Goal: Transaction & Acquisition: Purchase product/service

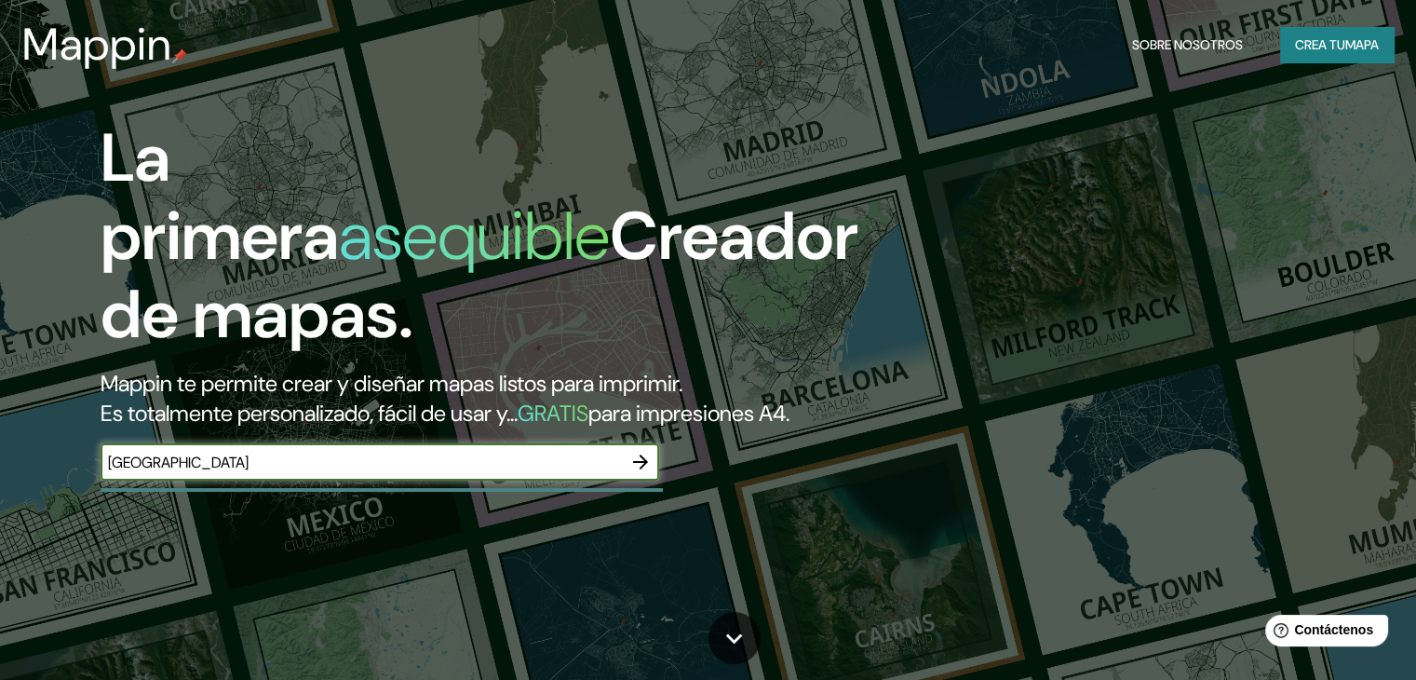
type input "[GEOGRAPHIC_DATA]"
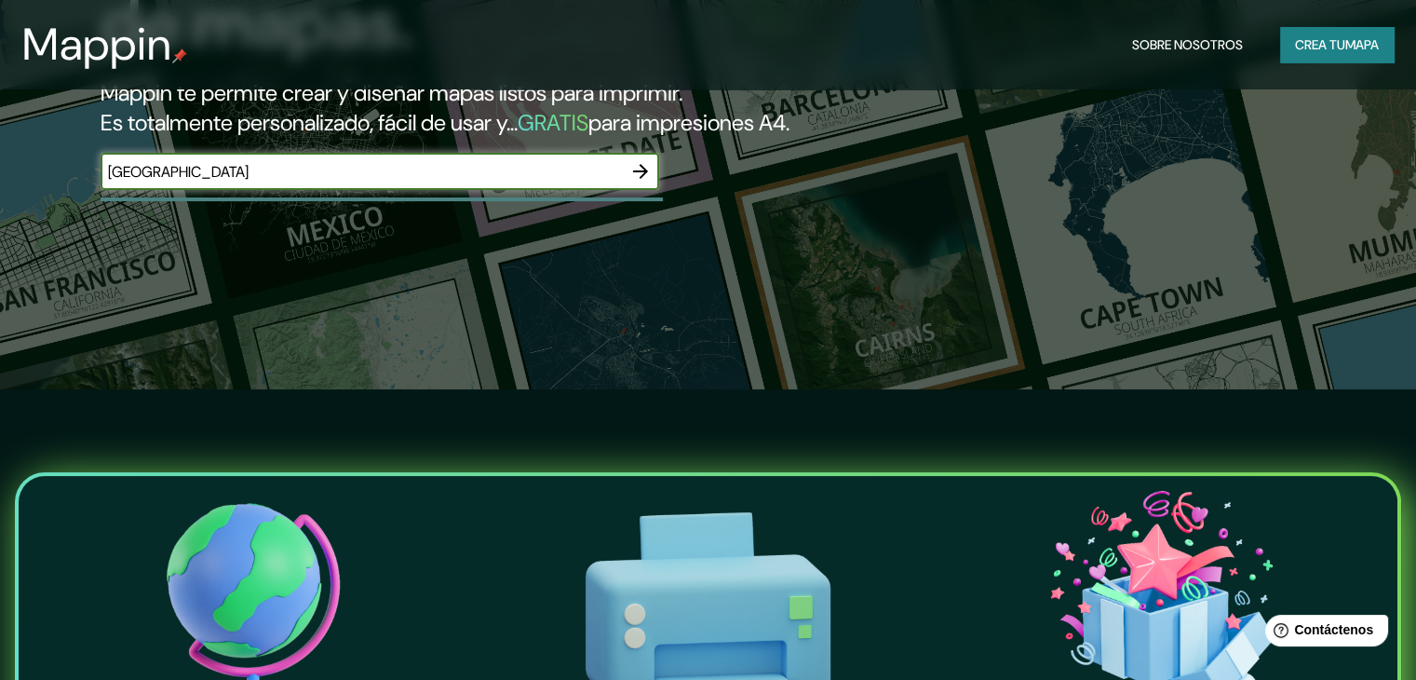
scroll to position [186, 0]
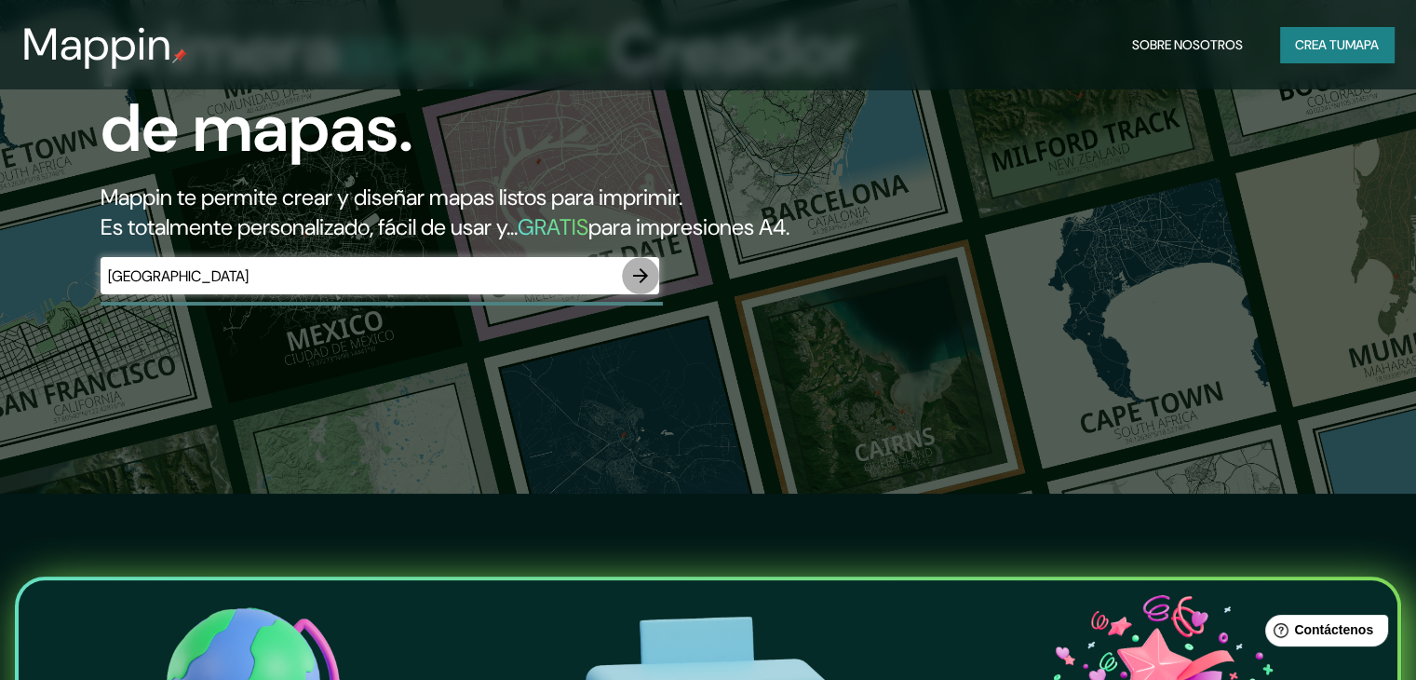
click at [647, 287] on icon "button" at bounding box center [640, 275] width 22 height 22
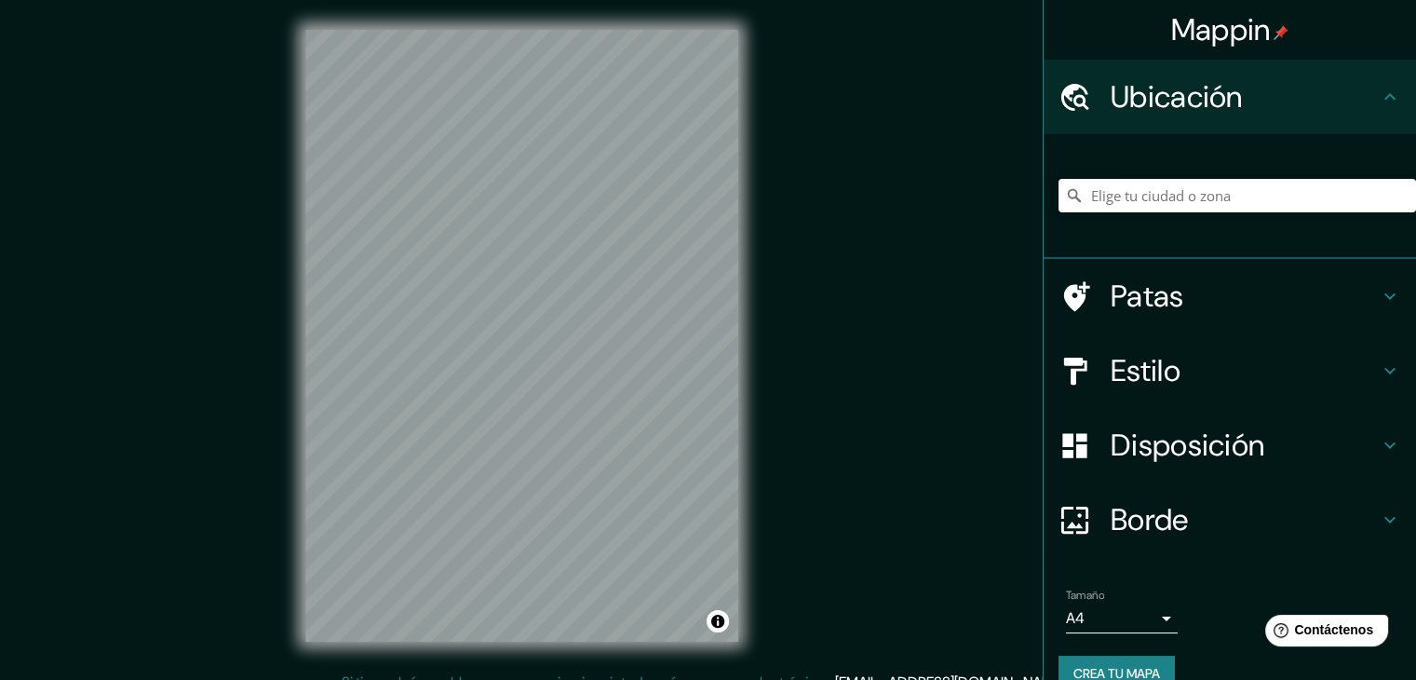
click at [1159, 189] on input "Elige tu ciudad o zona" at bounding box center [1236, 196] width 357 height 34
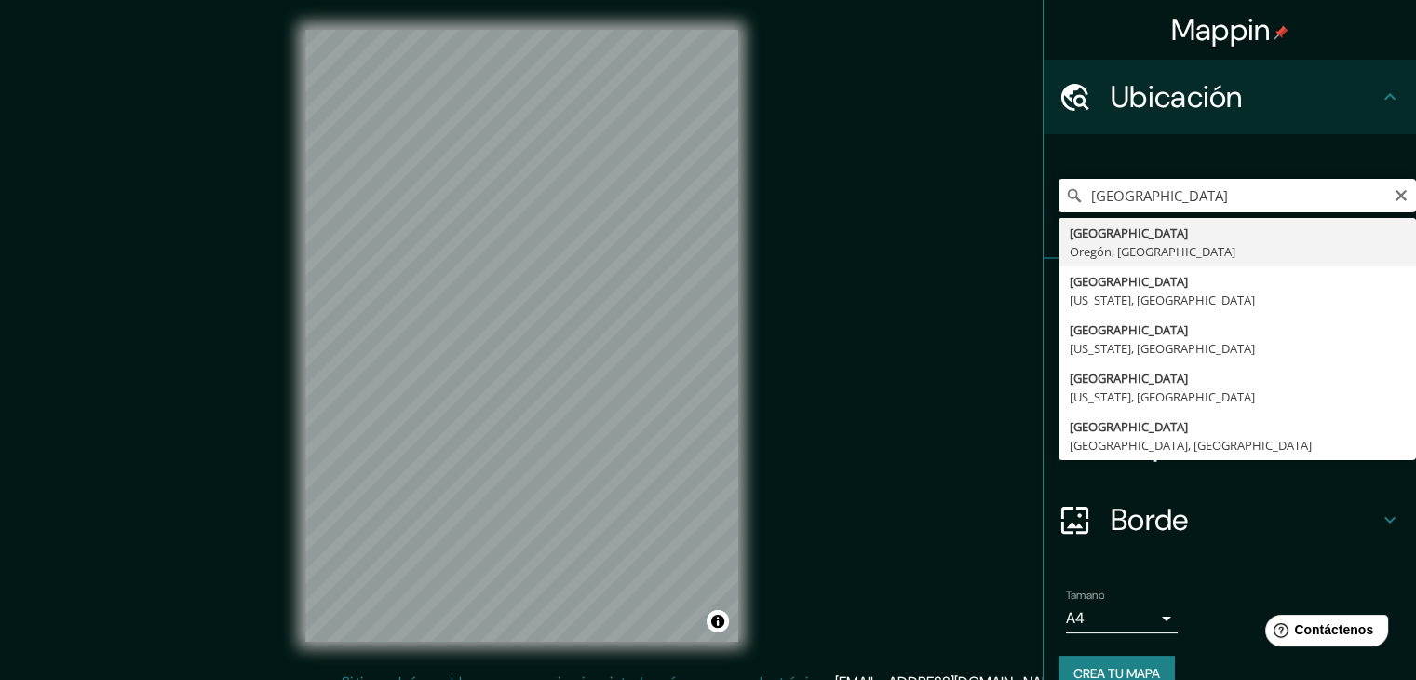
type input "[GEOGRAPHIC_DATA], [GEOGRAPHIC_DATA], [GEOGRAPHIC_DATA]"
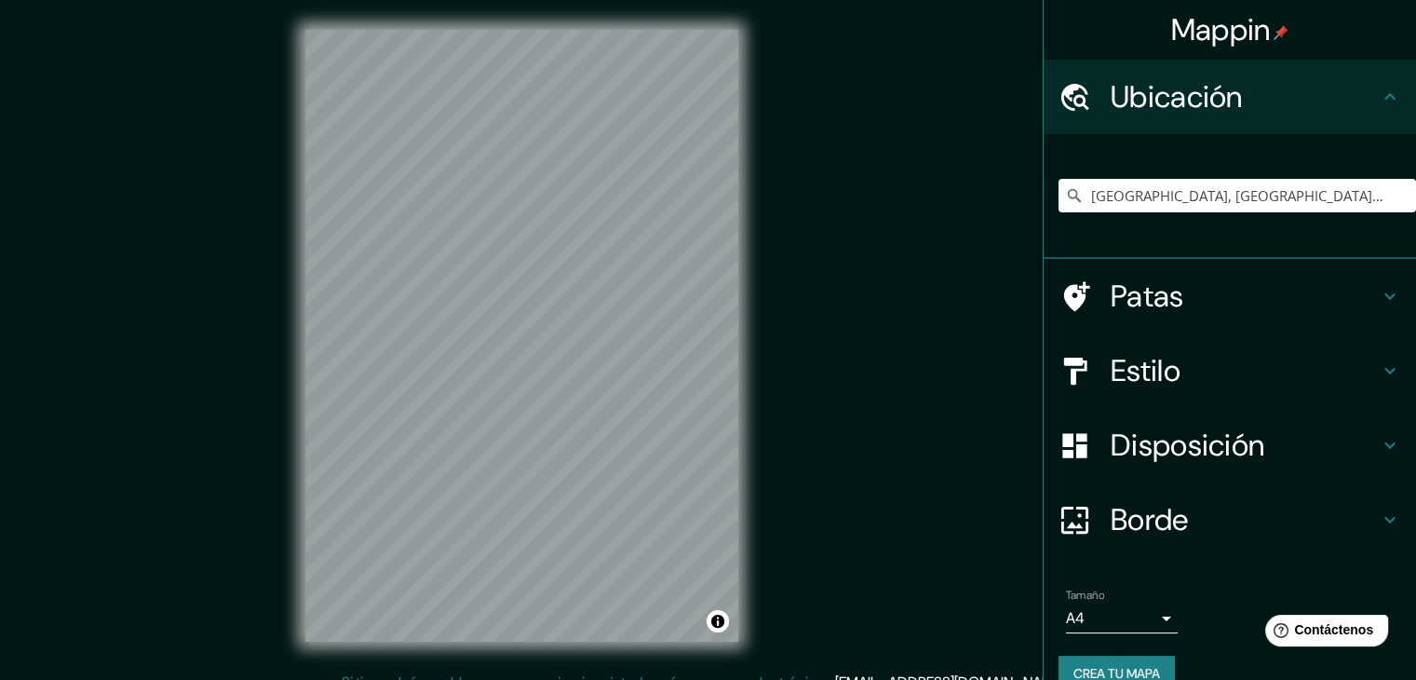
click at [1193, 370] on h4 "Estilo" at bounding box center [1245, 370] width 268 height 37
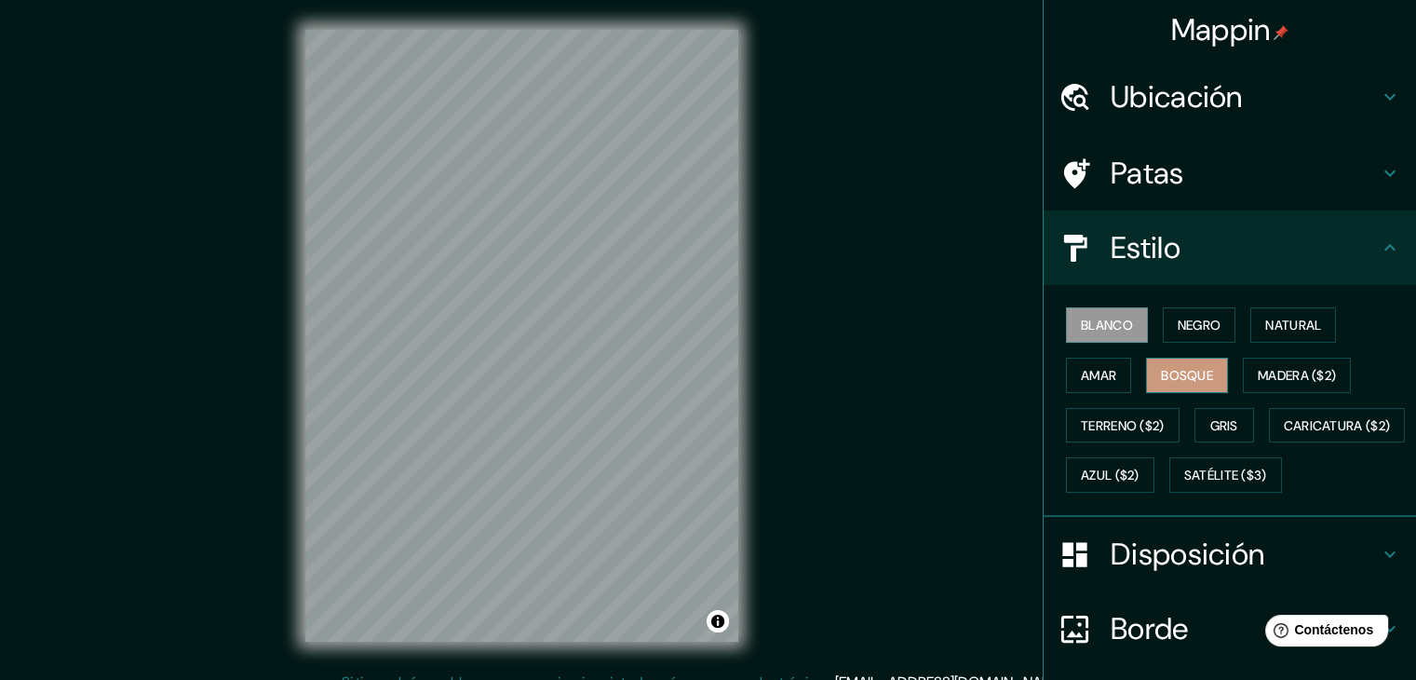
click at [1184, 373] on font "Bosque" at bounding box center [1187, 375] width 52 height 17
click at [1102, 320] on font "Blanco" at bounding box center [1107, 325] width 52 height 17
click at [1178, 326] on font "Negro" at bounding box center [1200, 325] width 44 height 17
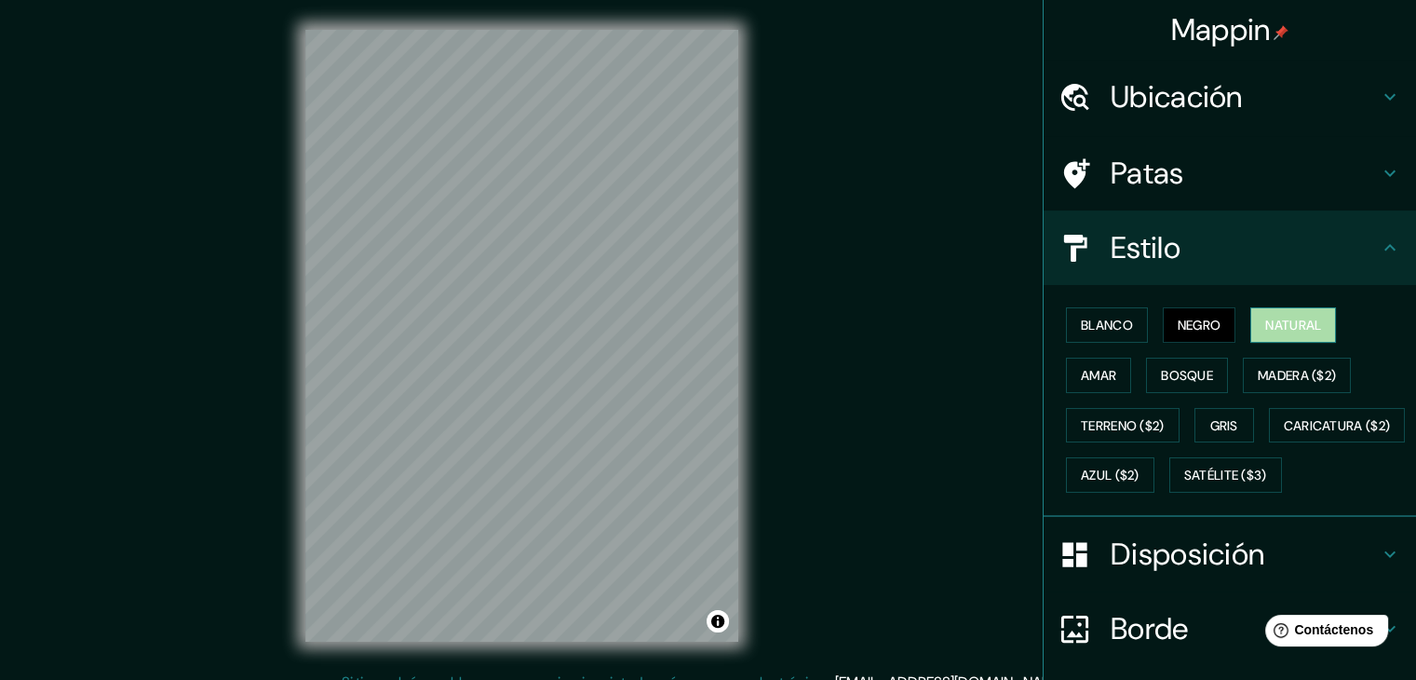
click at [1280, 329] on font "Natural" at bounding box center [1293, 325] width 56 height 17
click at [1081, 370] on font "Amar" at bounding box center [1098, 375] width 35 height 17
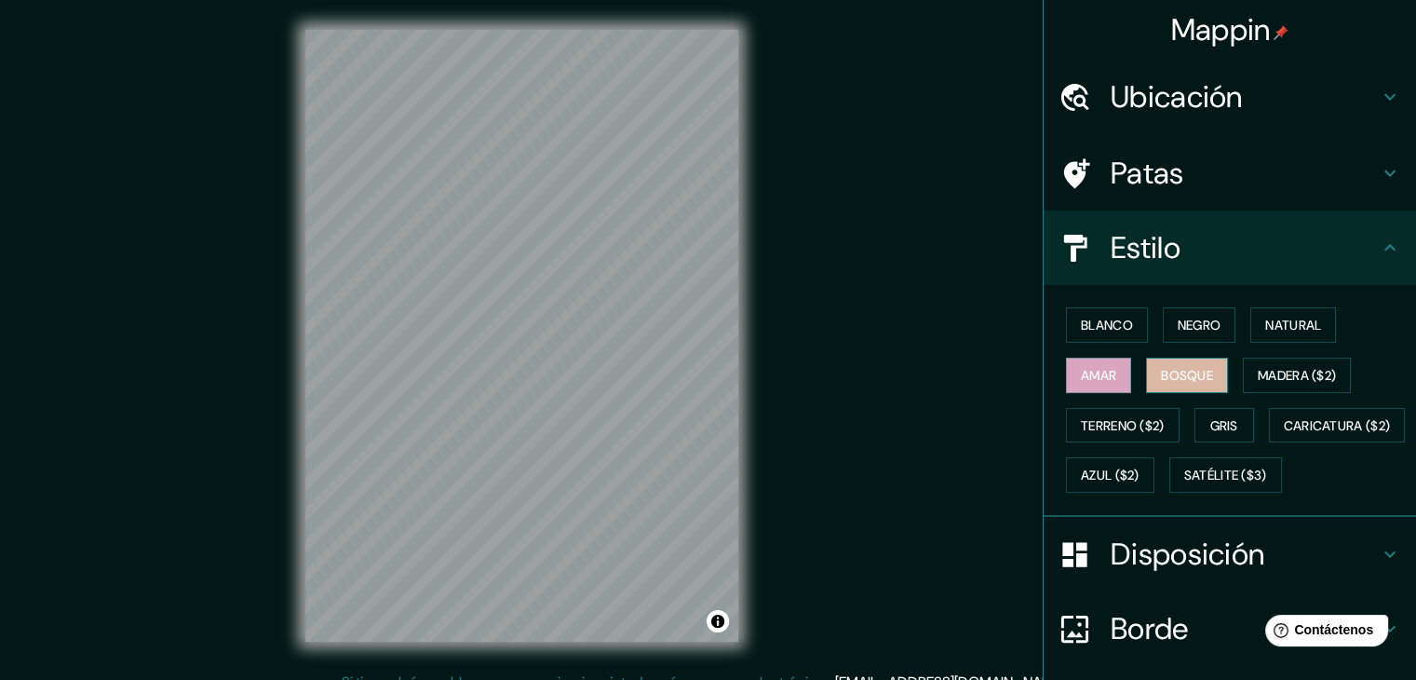
click at [1183, 376] on font "Bosque" at bounding box center [1187, 375] width 52 height 17
click at [1273, 372] on font "Madera ($2)" at bounding box center [1297, 375] width 78 height 17
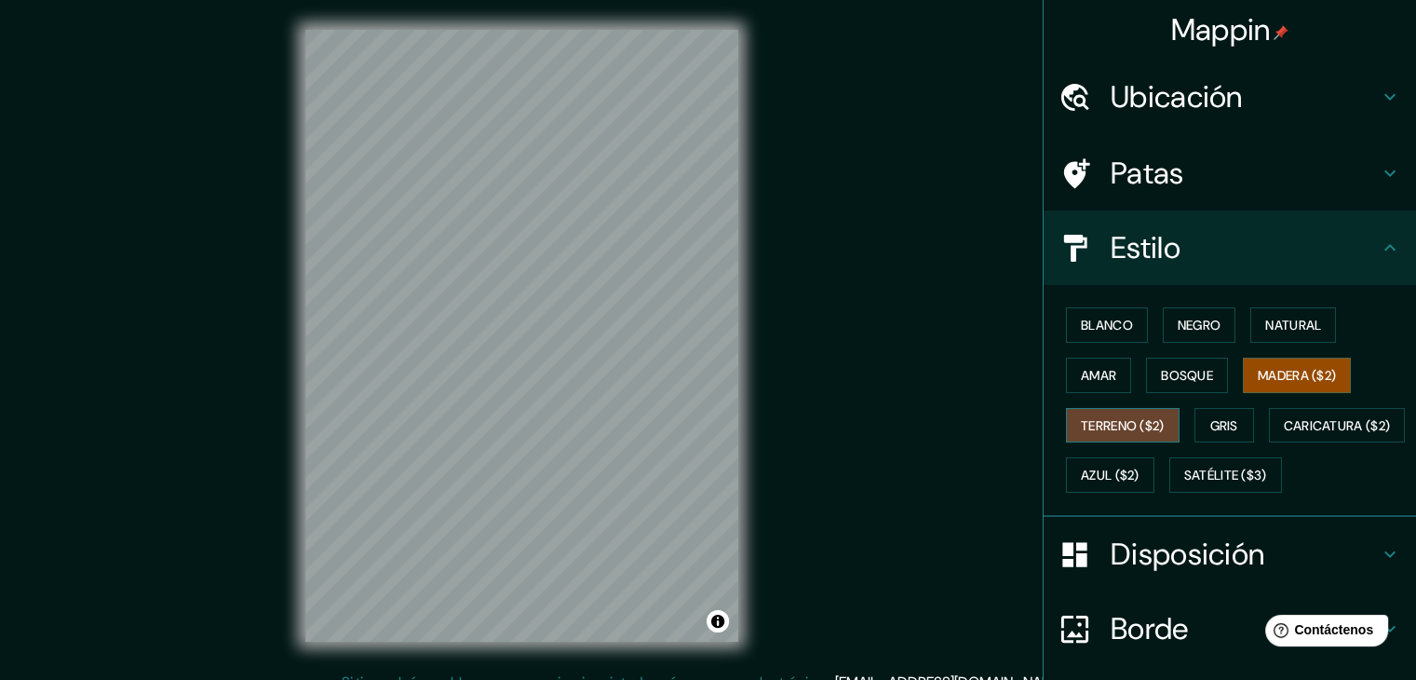
click at [1095, 420] on font "Terreno ($2)" at bounding box center [1123, 425] width 84 height 17
click at [1210, 421] on font "Gris" at bounding box center [1224, 425] width 28 height 17
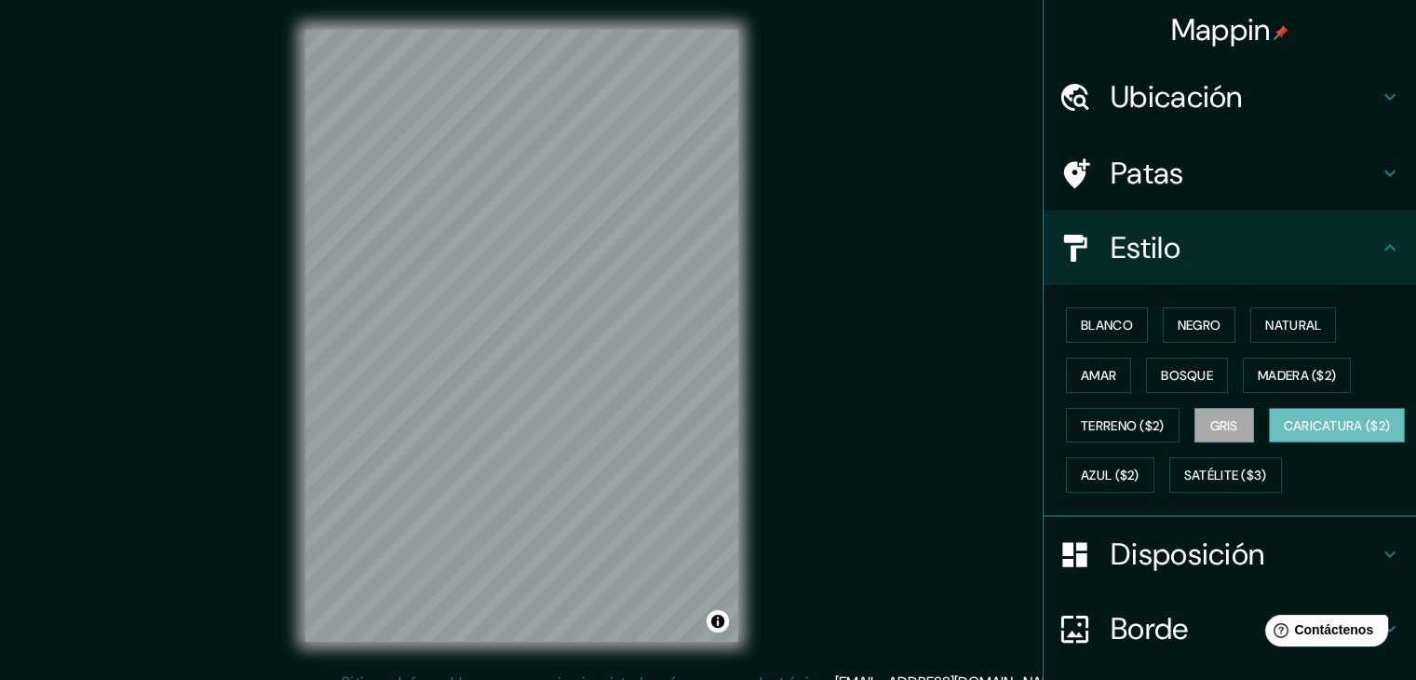
click at [1284, 438] on font "Caricatura ($2)" at bounding box center [1337, 425] width 107 height 24
click at [1139, 476] on font "Azul ($2)" at bounding box center [1110, 475] width 59 height 17
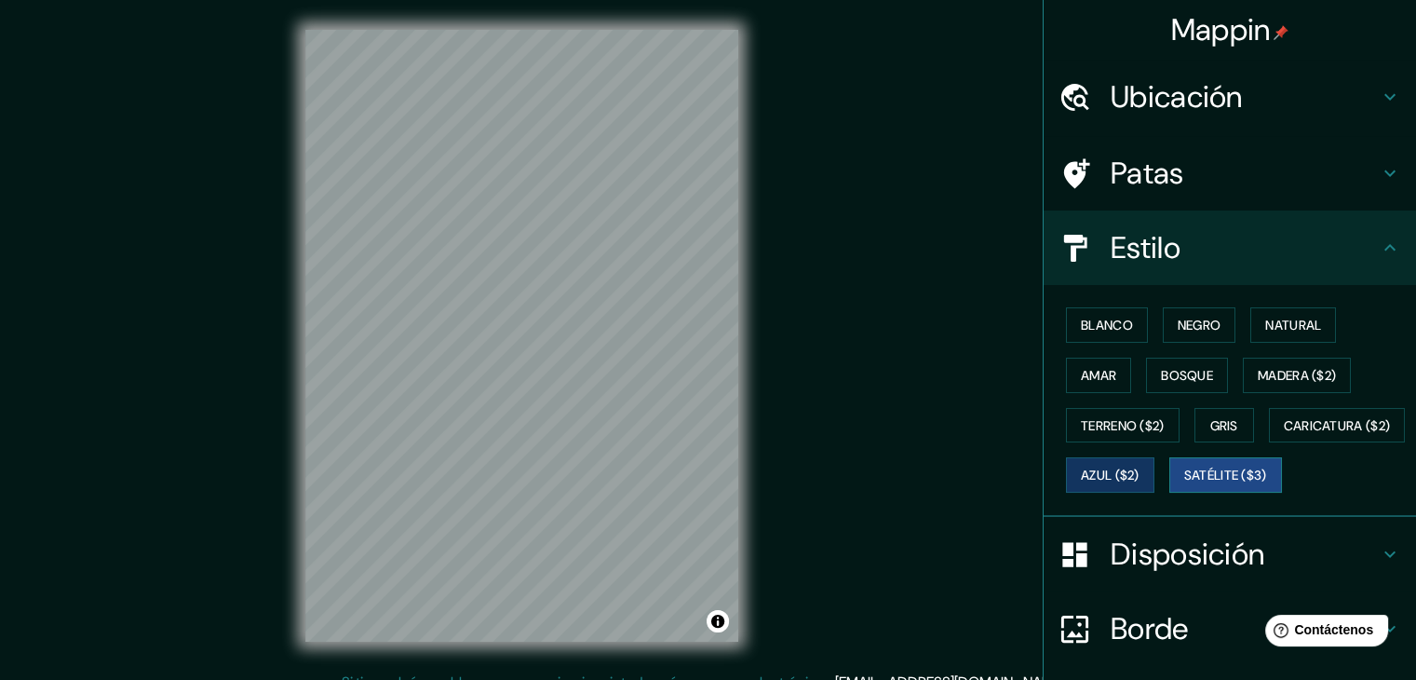
click at [1184, 484] on font "Satélite ($3)" at bounding box center [1225, 475] width 83 height 17
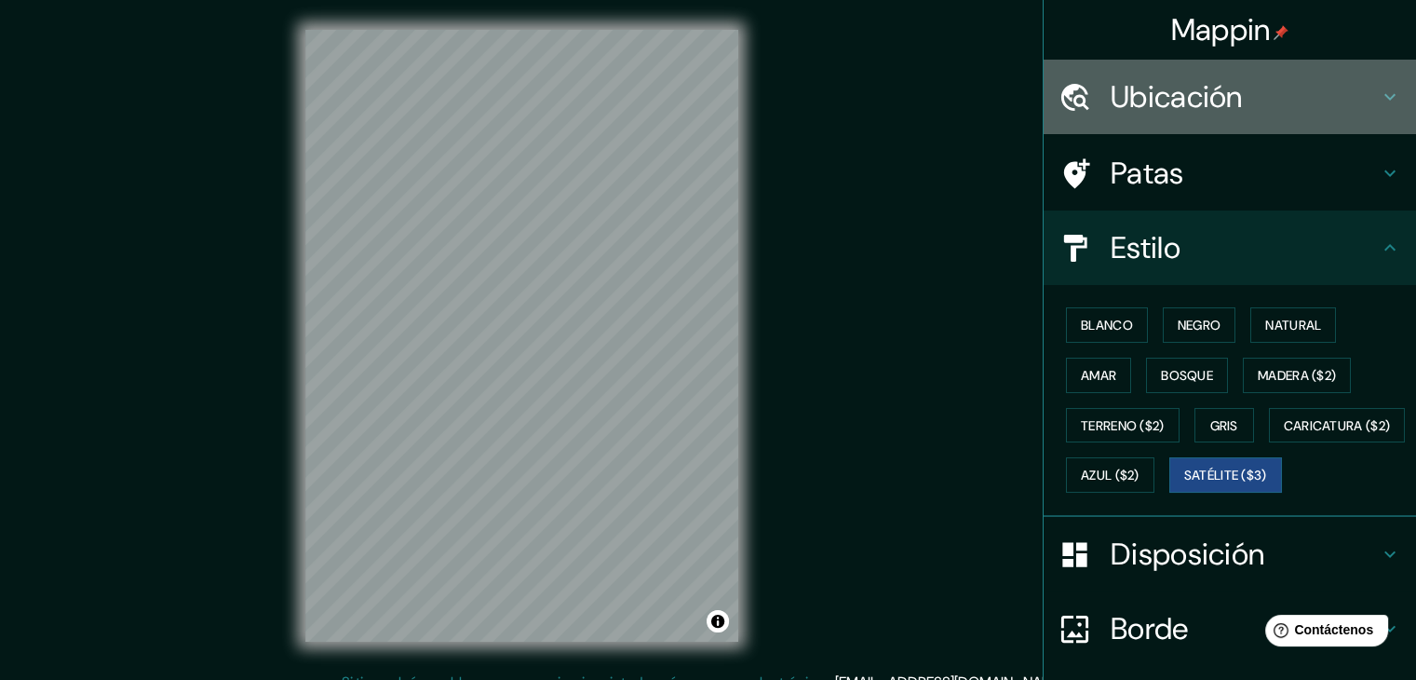
click at [1233, 86] on h4 "Ubicación" at bounding box center [1245, 96] width 268 height 37
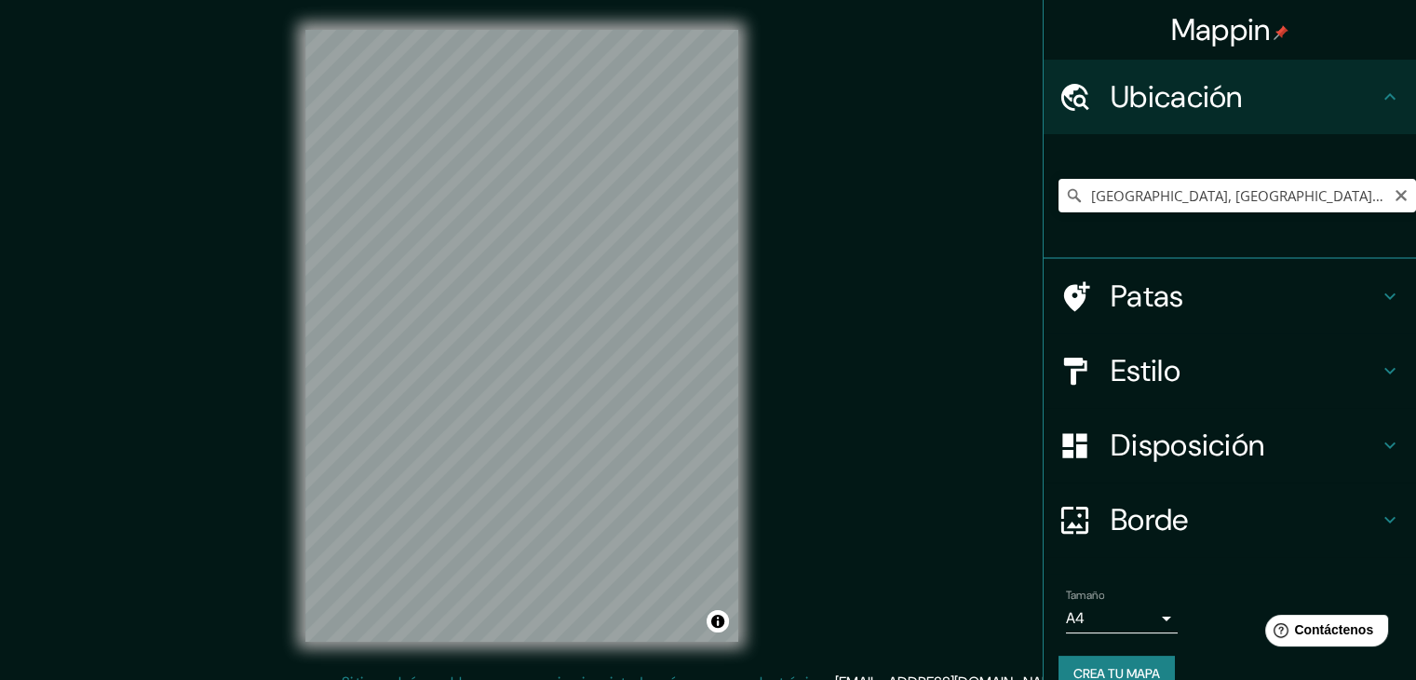
drag, startPoint x: 1382, startPoint y: 198, endPoint x: 1361, endPoint y: 209, distance: 22.9
click at [1395, 200] on icon "Claro" at bounding box center [1400, 195] width 11 height 11
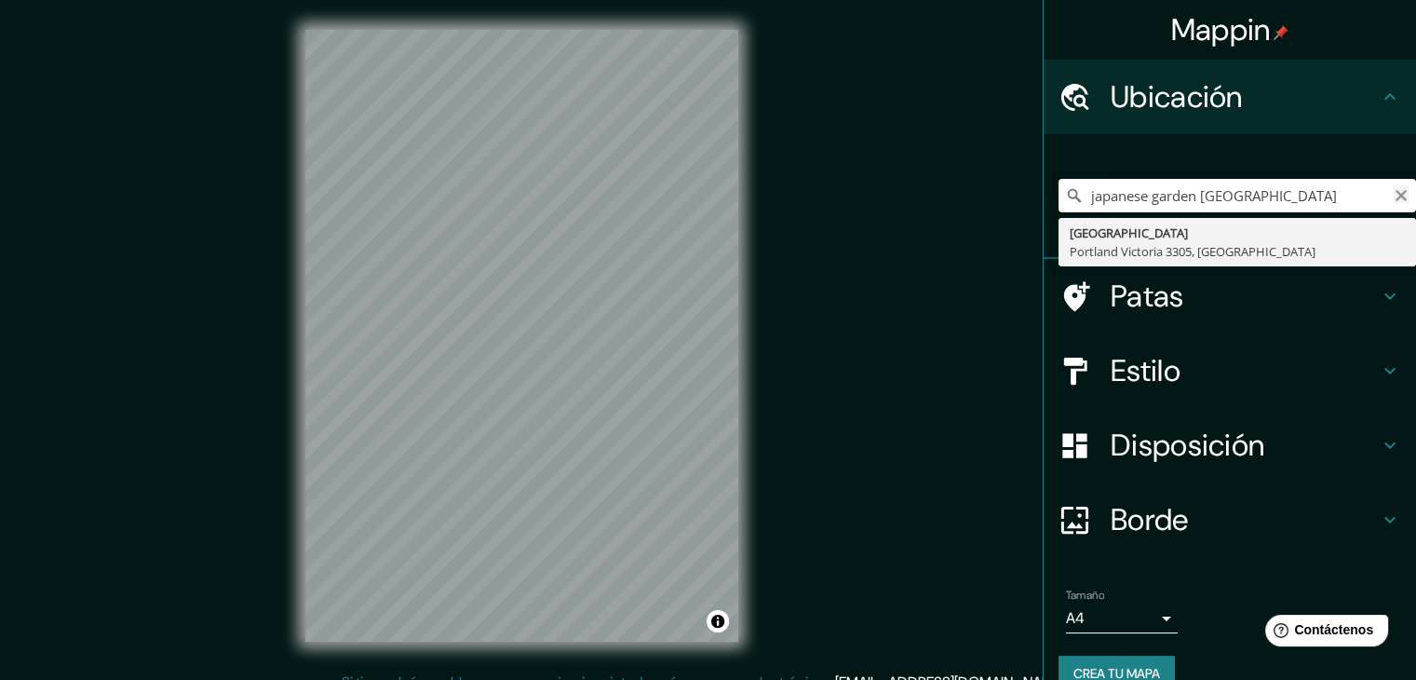
type input "japanese garden [GEOGRAPHIC_DATA]"
click at [1395, 195] on icon "Claro" at bounding box center [1400, 195] width 11 height 11
type input "jardin japones [GEOGRAPHIC_DATA]"
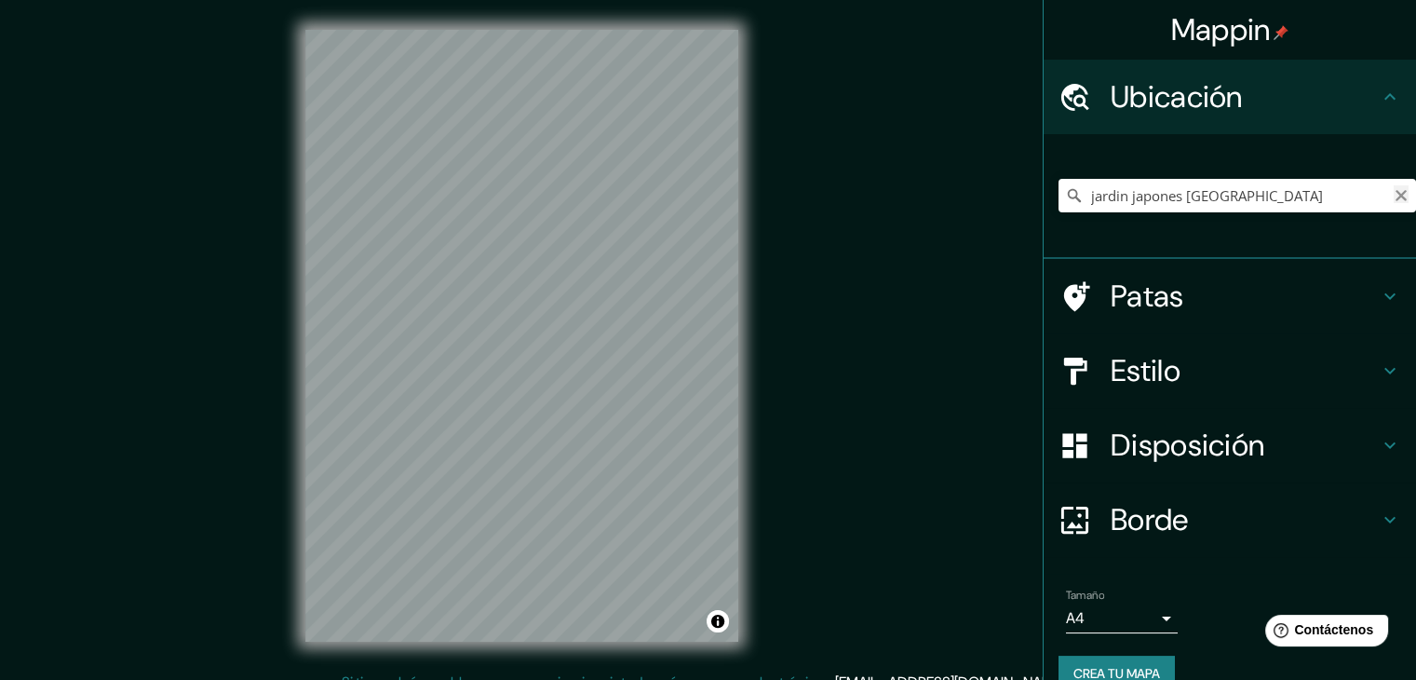
click at [1394, 188] on icon "Claro" at bounding box center [1401, 195] width 15 height 15
click at [1158, 299] on font "Patas" at bounding box center [1148, 295] width 74 height 39
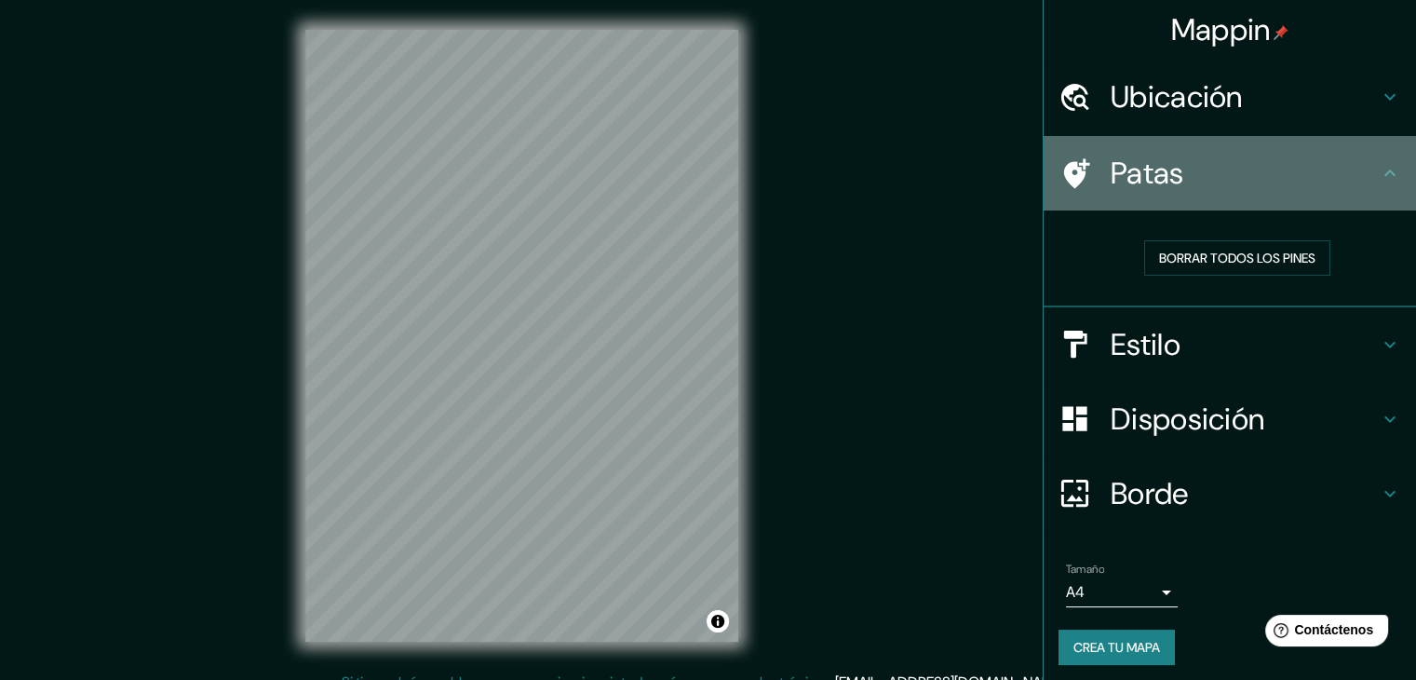
click at [1206, 174] on h4 "Patas" at bounding box center [1245, 173] width 268 height 37
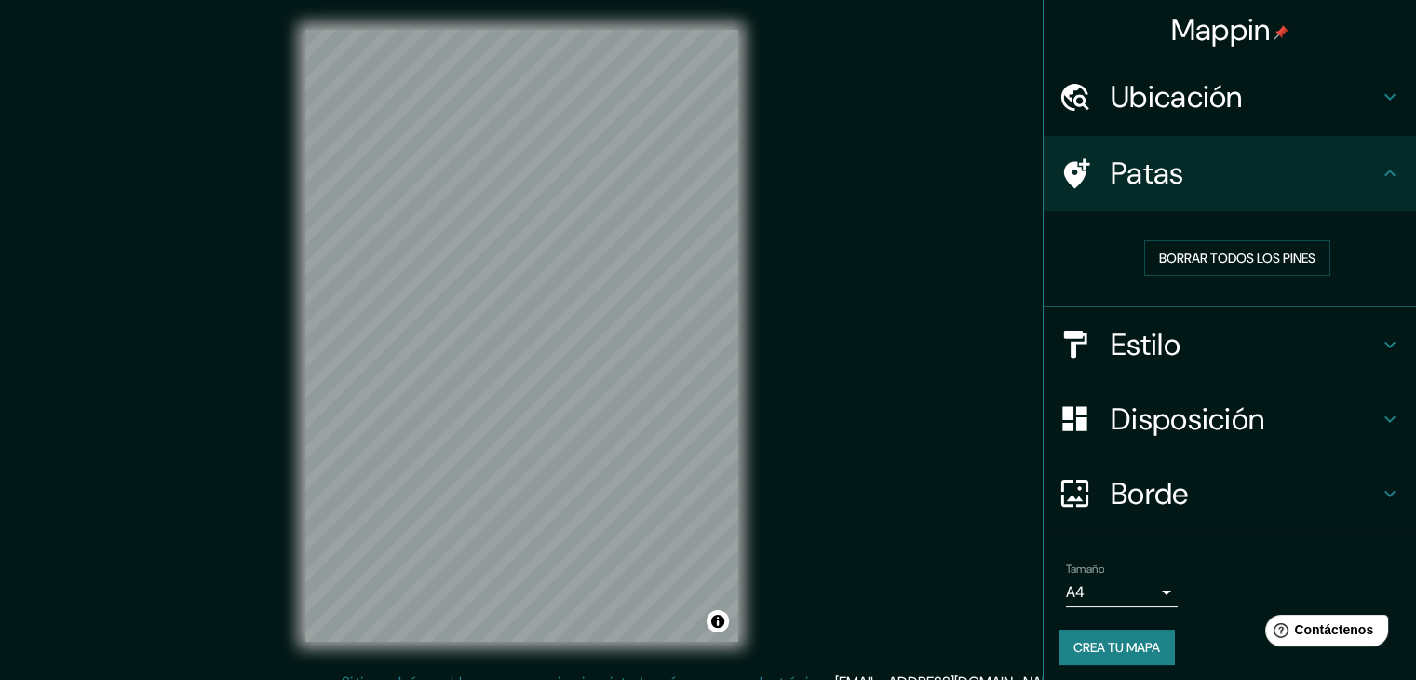
click at [1179, 333] on h4 "Estilo" at bounding box center [1245, 344] width 268 height 37
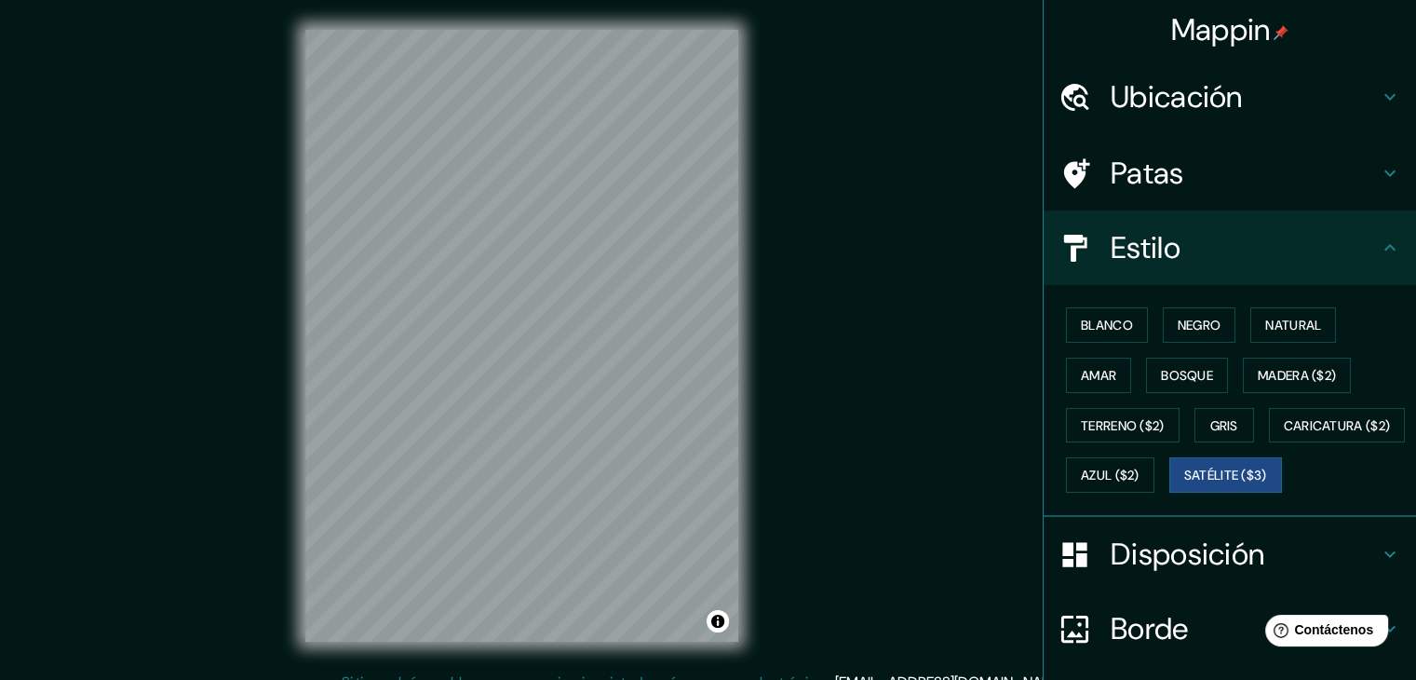
click at [1193, 254] on h4 "Estilo" at bounding box center [1245, 247] width 268 height 37
click at [1200, 358] on button "Bosque" at bounding box center [1187, 374] width 82 height 35
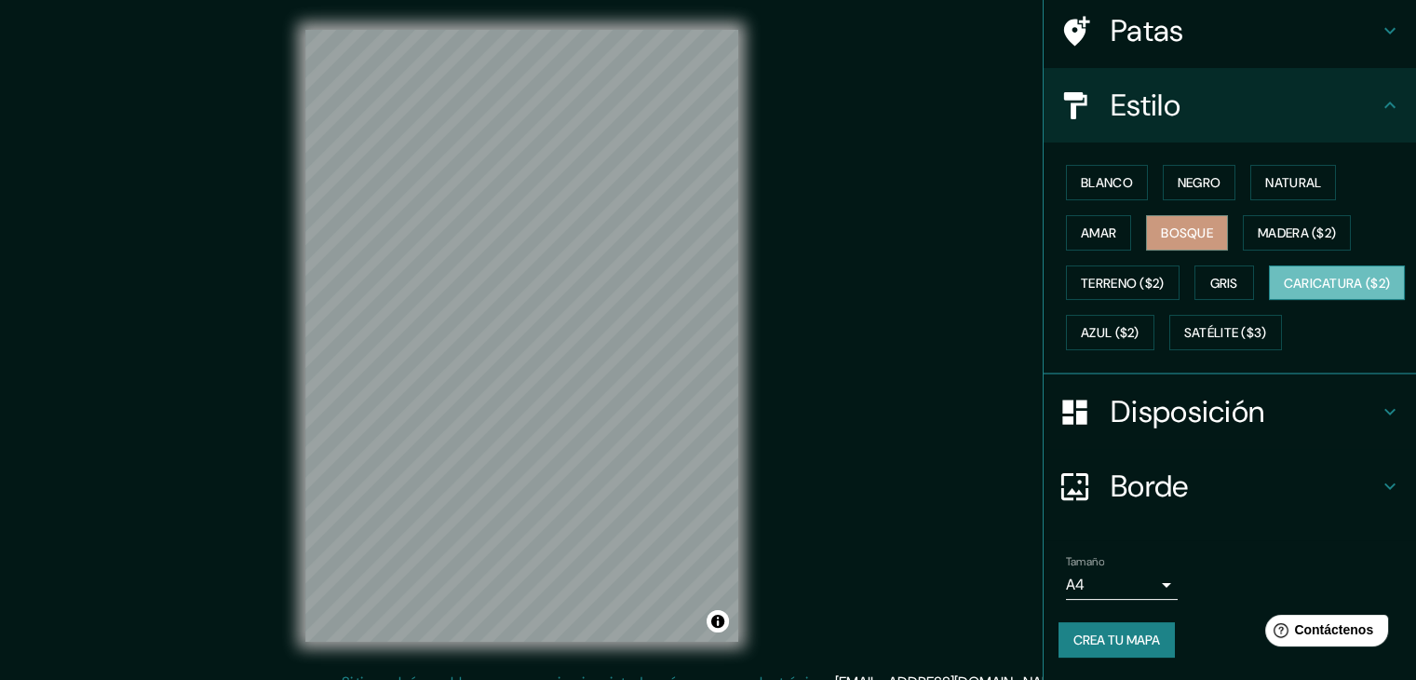
scroll to position [188, 0]
click at [1180, 402] on font "Disposición" at bounding box center [1188, 411] width 154 height 39
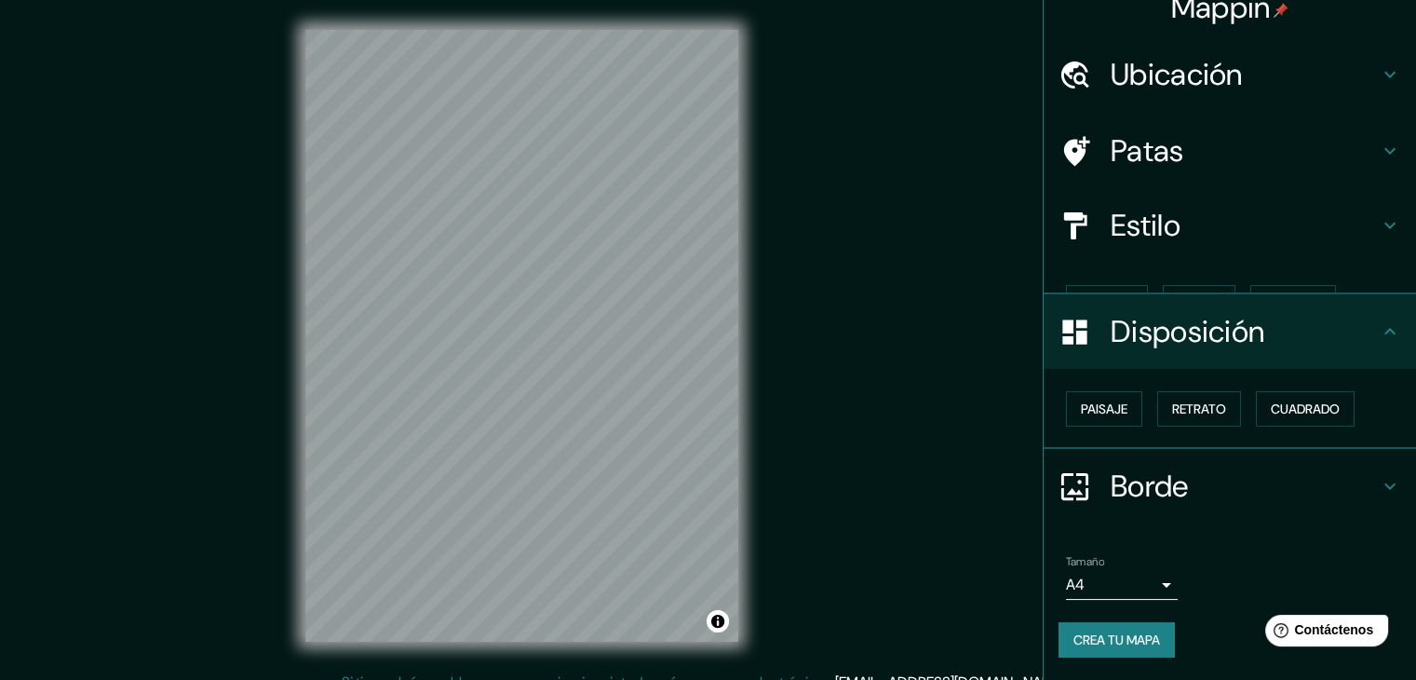
scroll to position [0, 0]
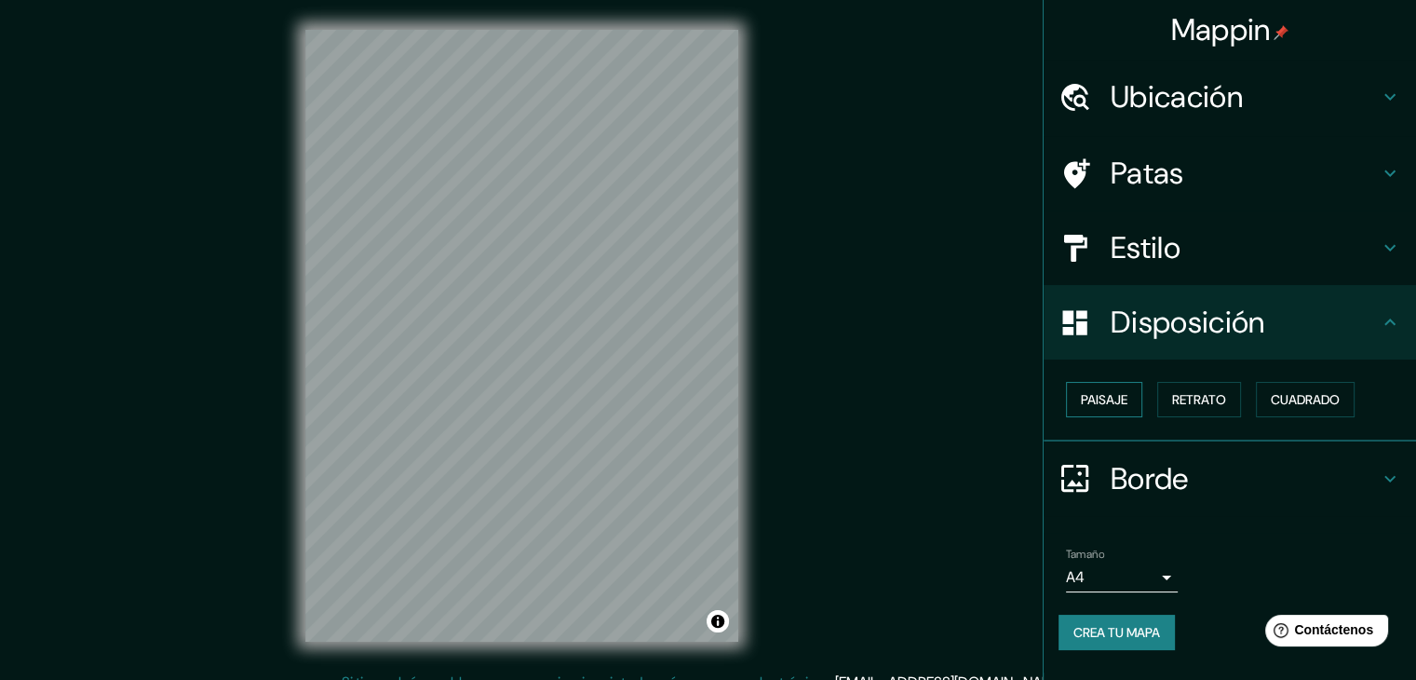
click at [1117, 392] on font "Paisaje" at bounding box center [1104, 399] width 47 height 17
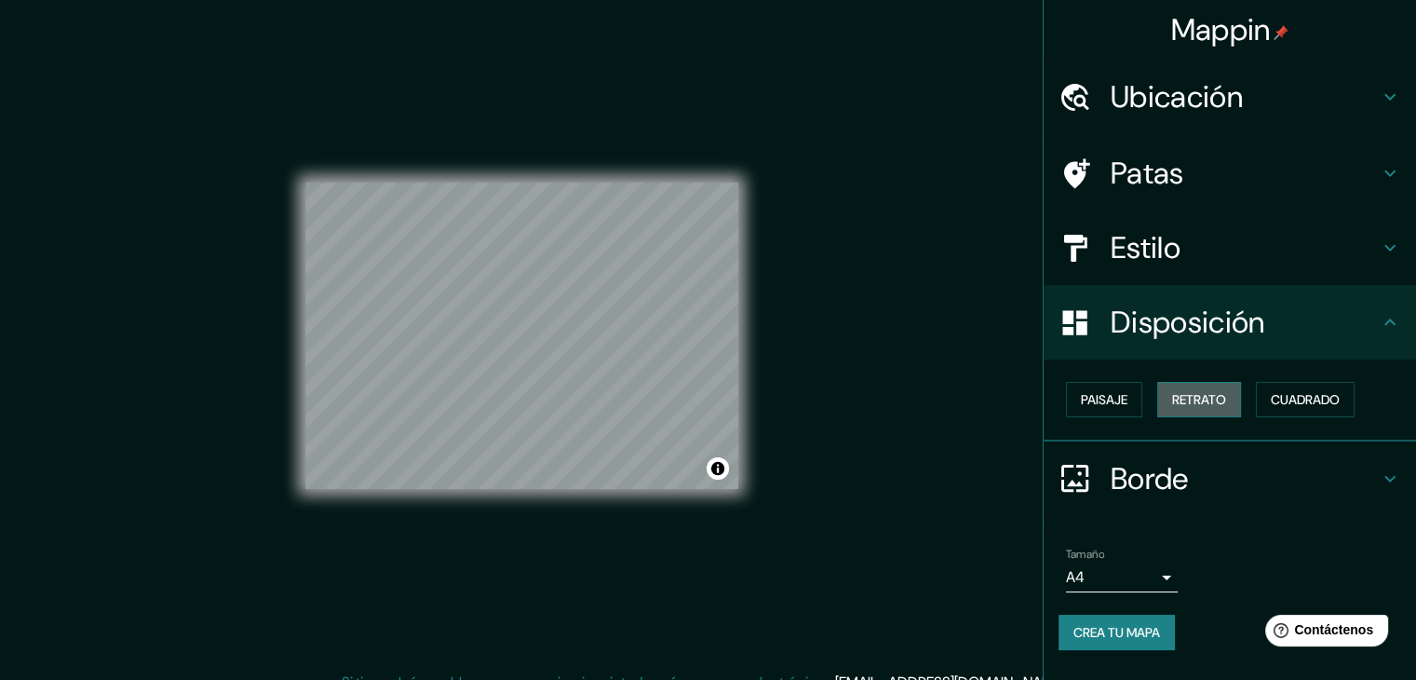
click at [1196, 398] on font "Retrato" at bounding box center [1199, 399] width 54 height 17
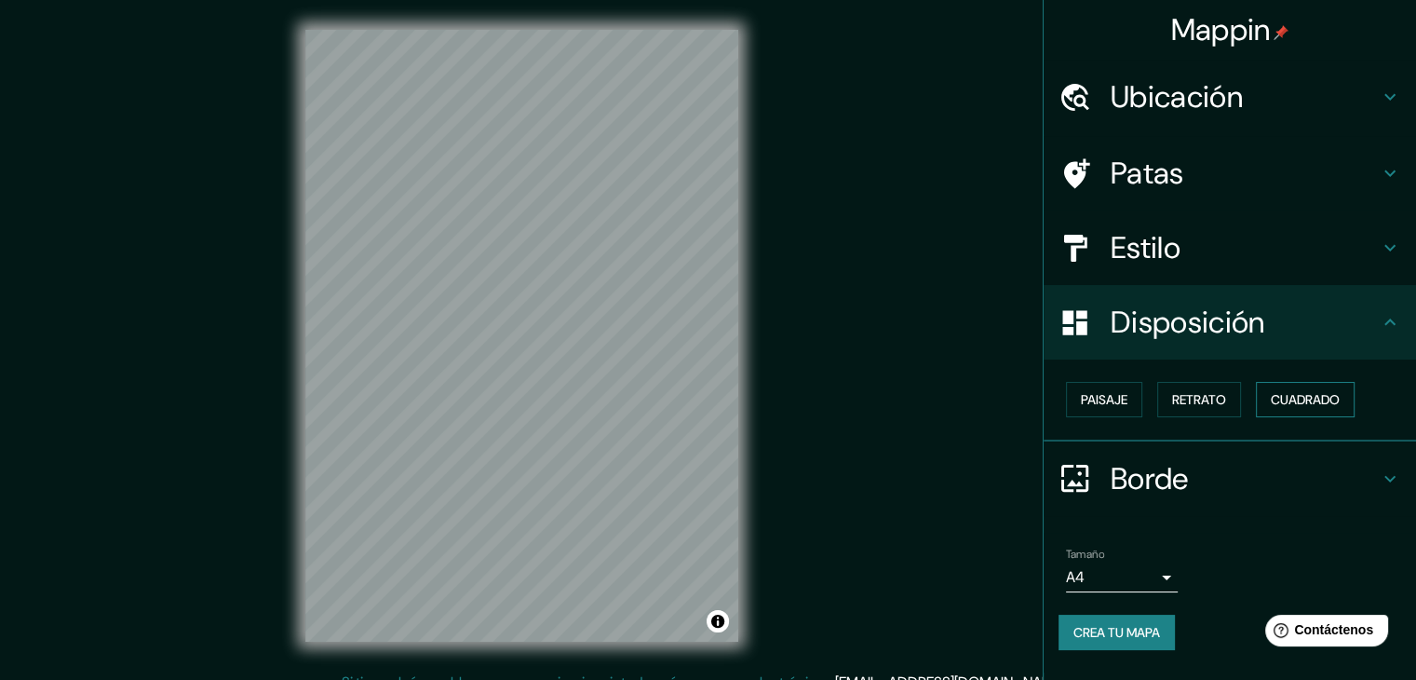
click at [1309, 396] on font "Cuadrado" at bounding box center [1305, 399] width 69 height 17
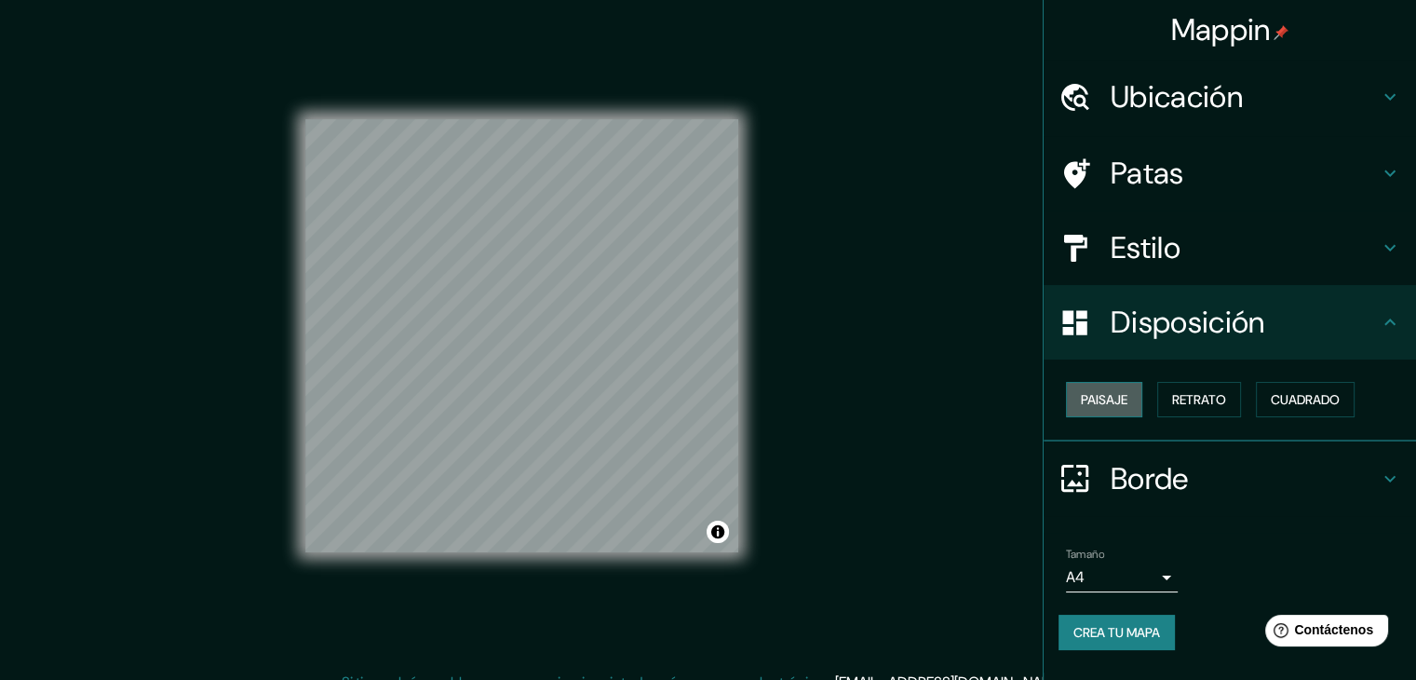
click at [1108, 396] on font "Paisaje" at bounding box center [1104, 399] width 47 height 17
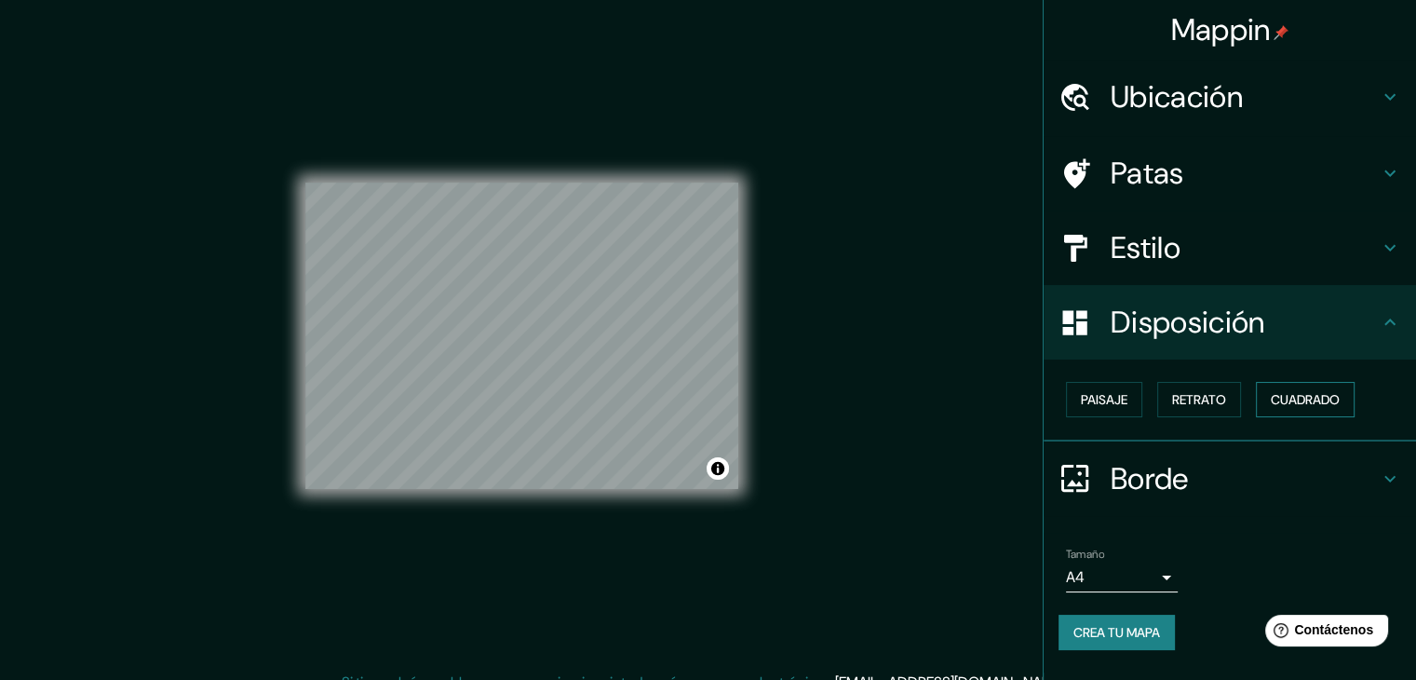
click at [1315, 394] on font "Cuadrado" at bounding box center [1305, 399] width 69 height 17
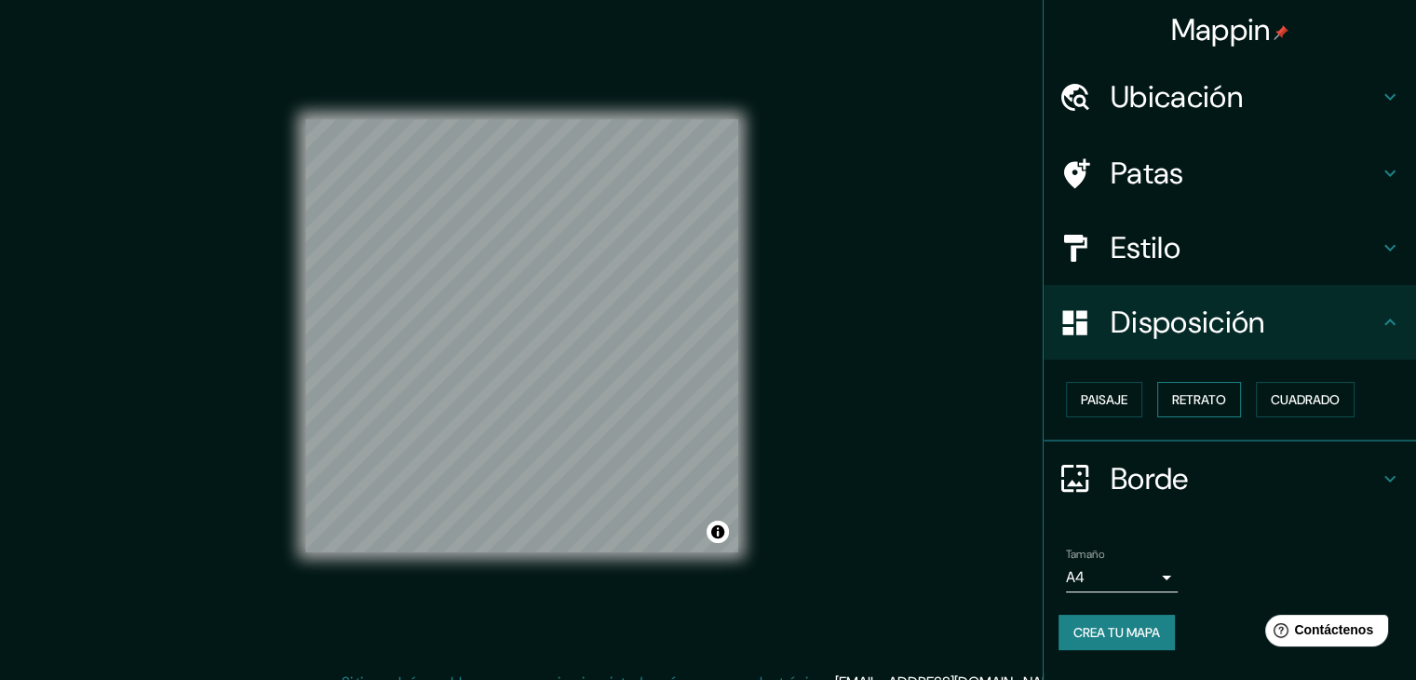
click at [1208, 397] on font "Retrato" at bounding box center [1199, 399] width 54 height 17
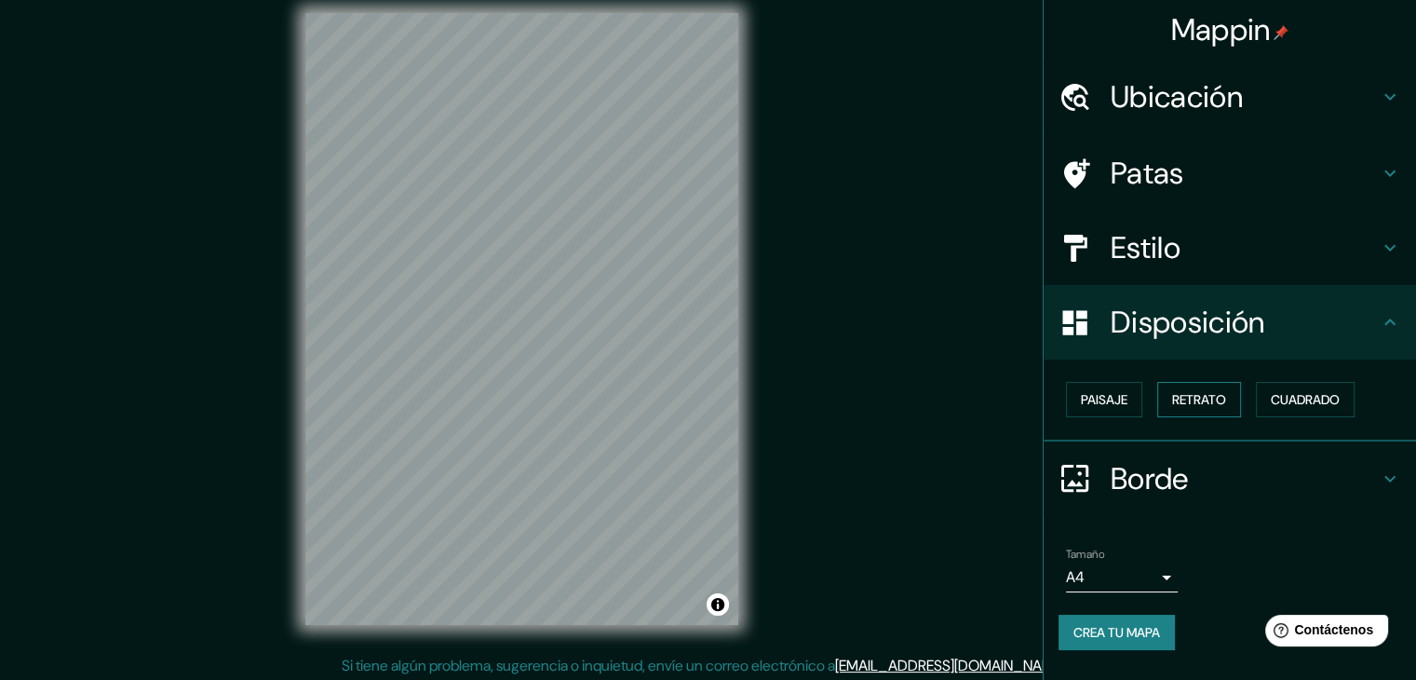
scroll to position [21, 0]
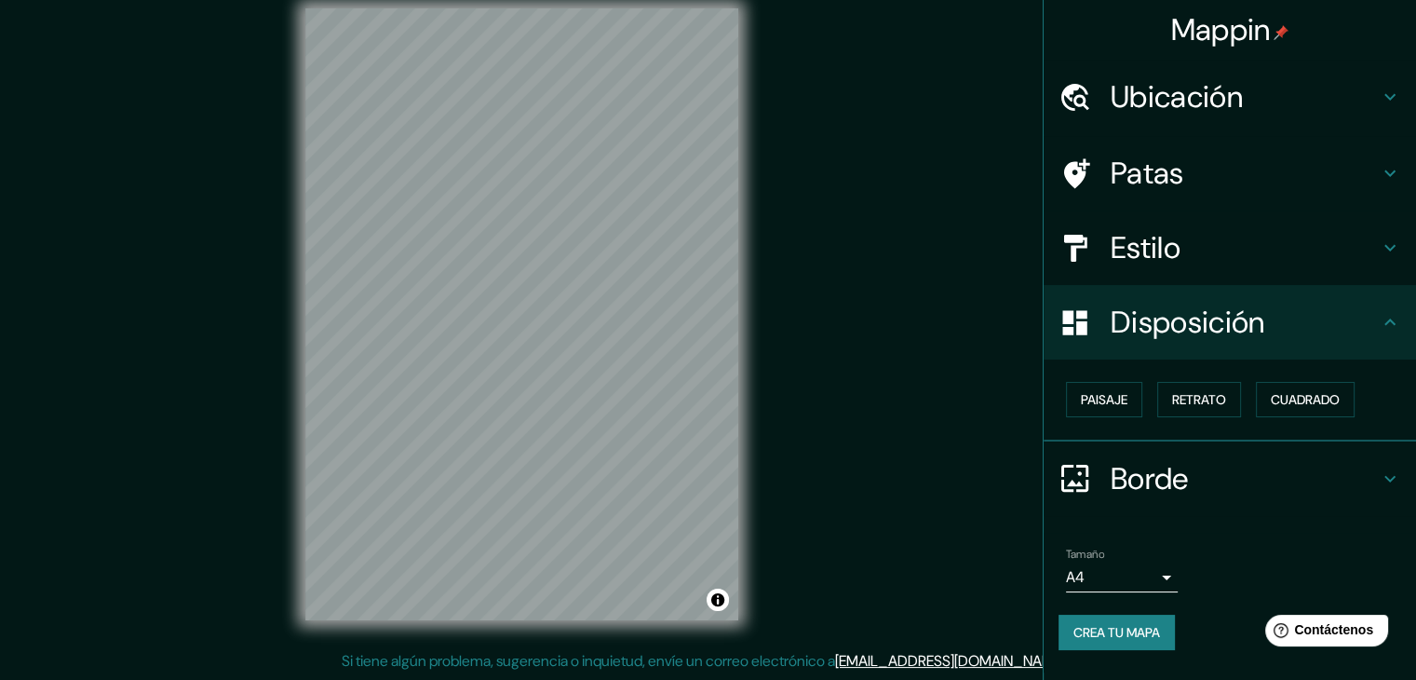
click at [1198, 479] on h4 "Borde" at bounding box center [1245, 478] width 268 height 37
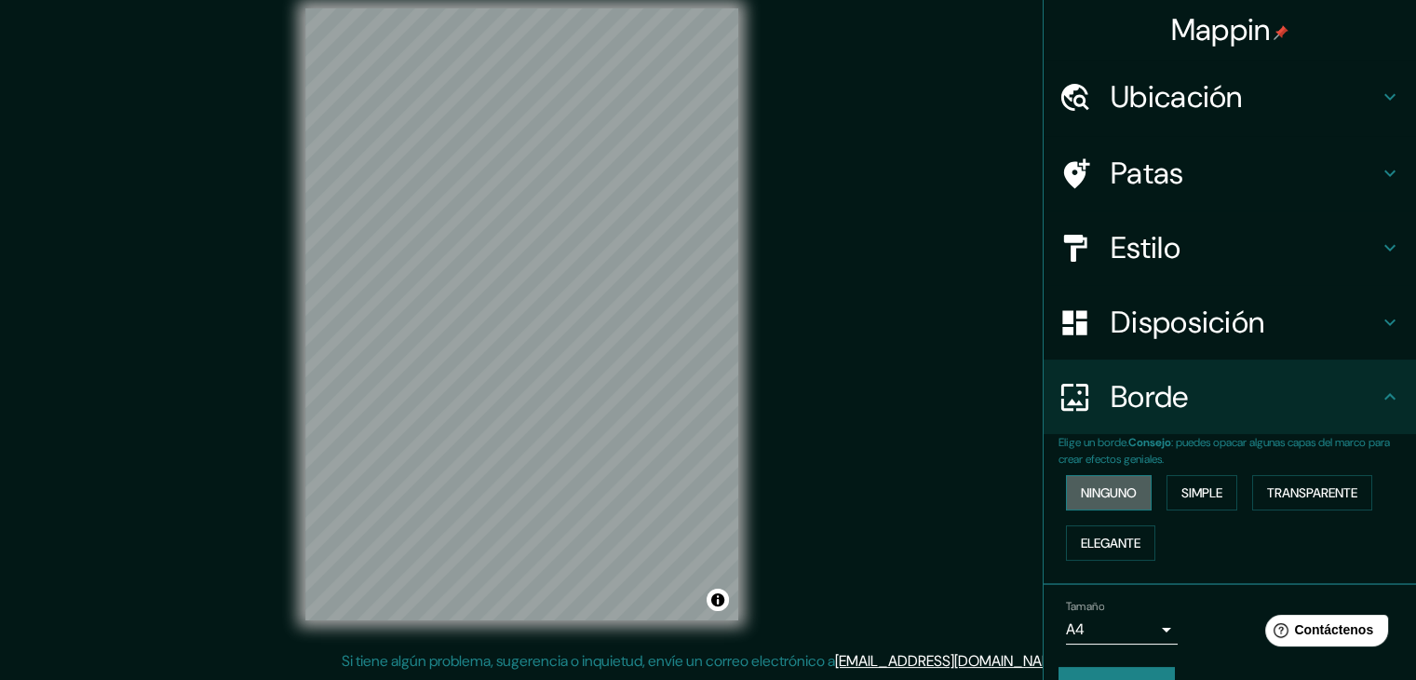
click at [1110, 489] on font "Ninguno" at bounding box center [1109, 492] width 56 height 17
drag, startPoint x: 1176, startPoint y: 490, endPoint x: 1231, endPoint y: 500, distance: 55.9
click at [1181, 492] on font "Simple" at bounding box center [1201, 492] width 41 height 17
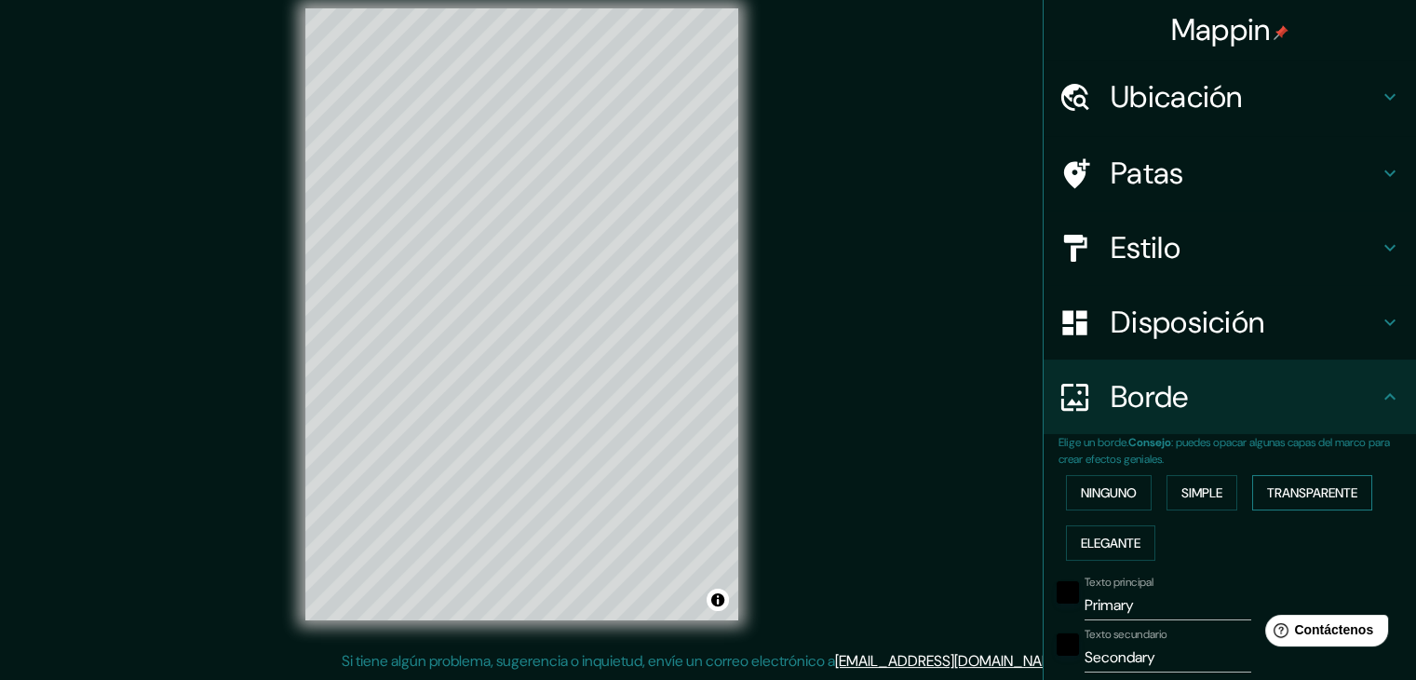
click at [1308, 492] on font "Transparente" at bounding box center [1312, 492] width 90 height 17
click at [1111, 544] on font "Elegante" at bounding box center [1111, 542] width 60 height 17
click at [1099, 488] on font "Ninguno" at bounding box center [1109, 492] width 56 height 17
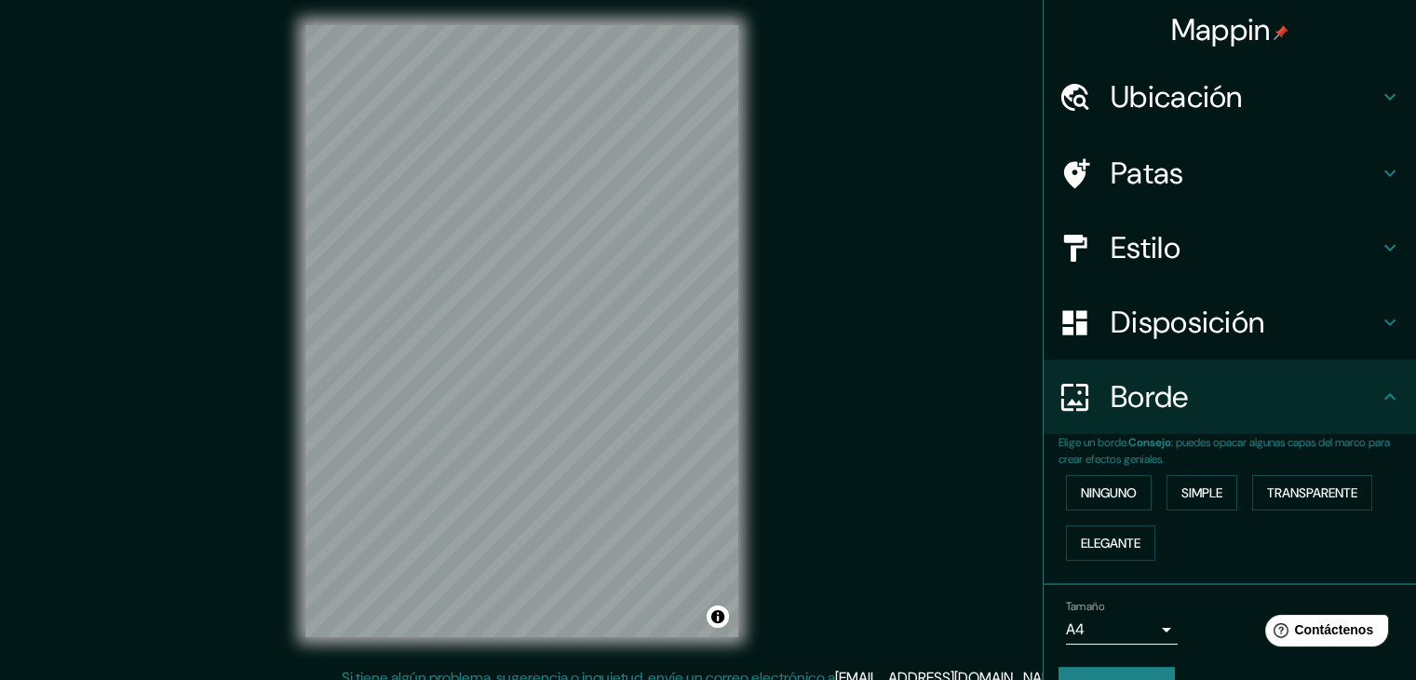
scroll to position [0, 0]
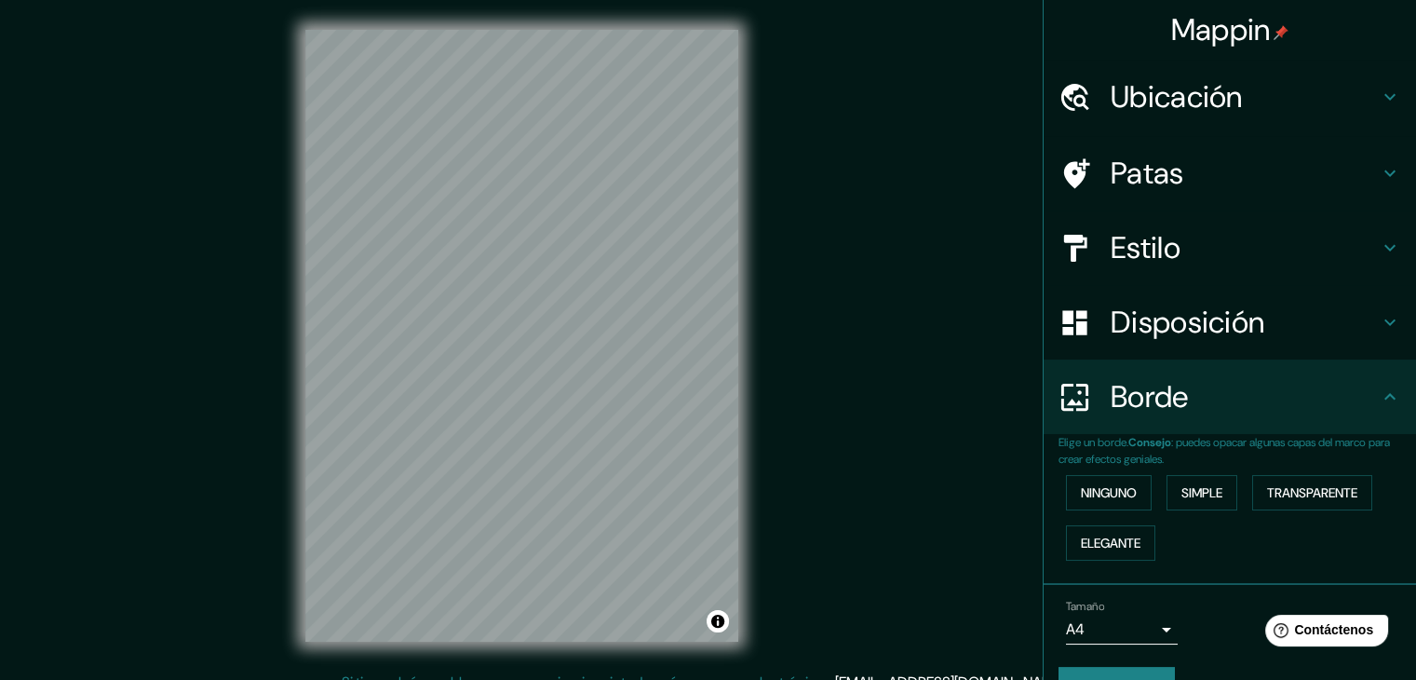
click at [1172, 247] on h4 "Estilo" at bounding box center [1245, 247] width 268 height 37
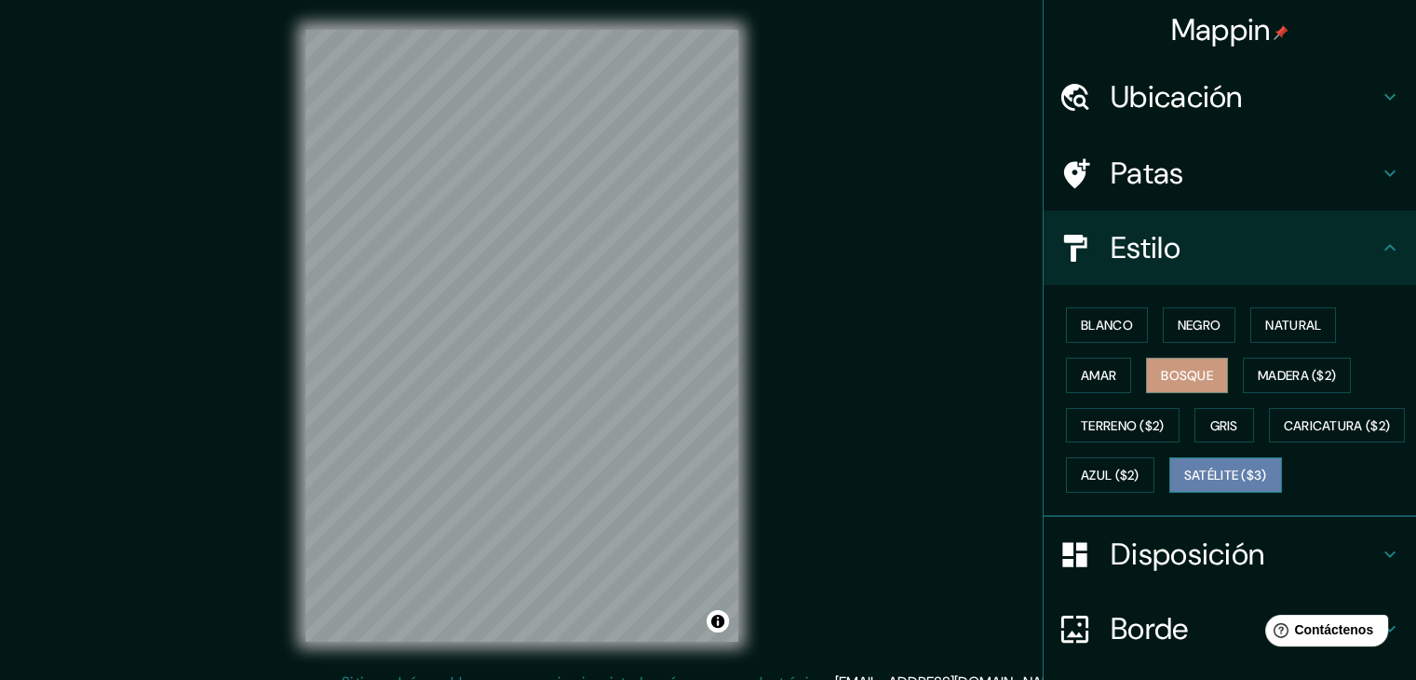
click at [1184, 484] on font "Satélite ($3)" at bounding box center [1225, 475] width 83 height 17
click at [1139, 180] on font "Patas" at bounding box center [1148, 173] width 74 height 39
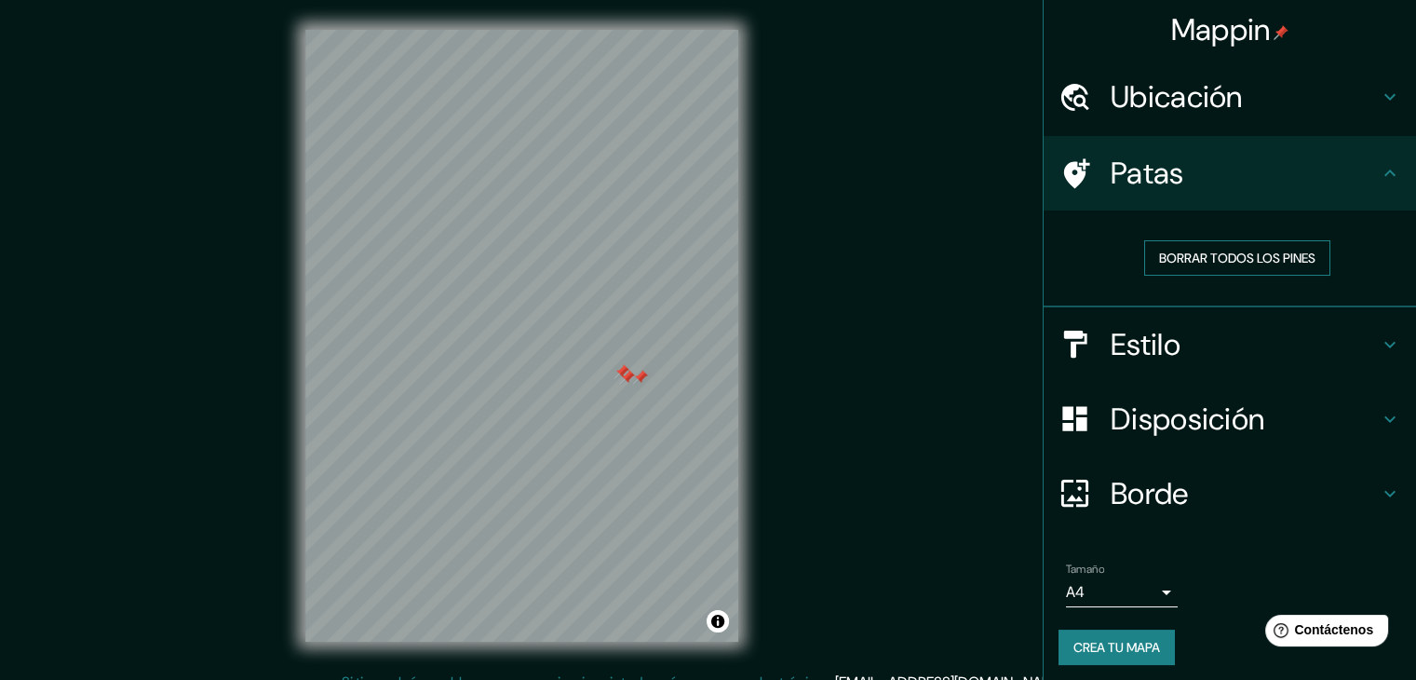
click at [1220, 250] on font "Borrar todos los pines" at bounding box center [1237, 257] width 156 height 17
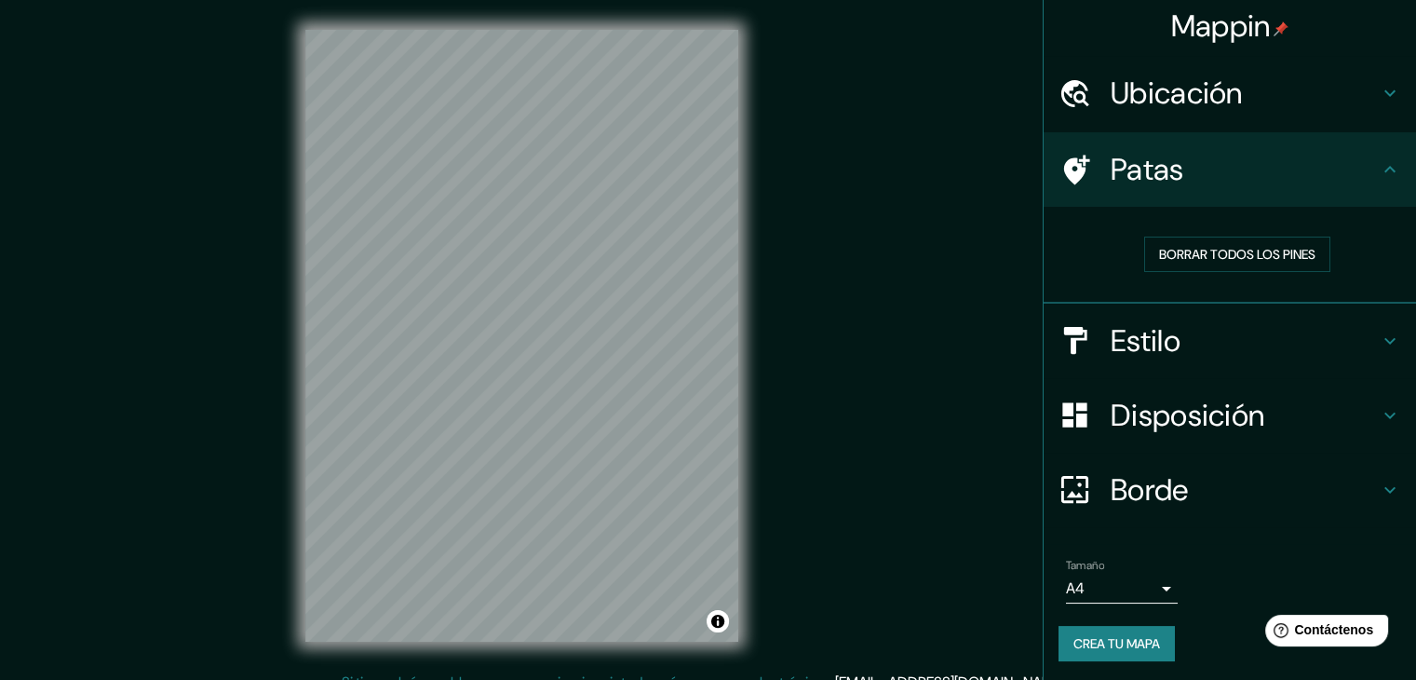
scroll to position [5, 0]
click at [1102, 635] on font "Crea tu mapa" at bounding box center [1116, 642] width 87 height 17
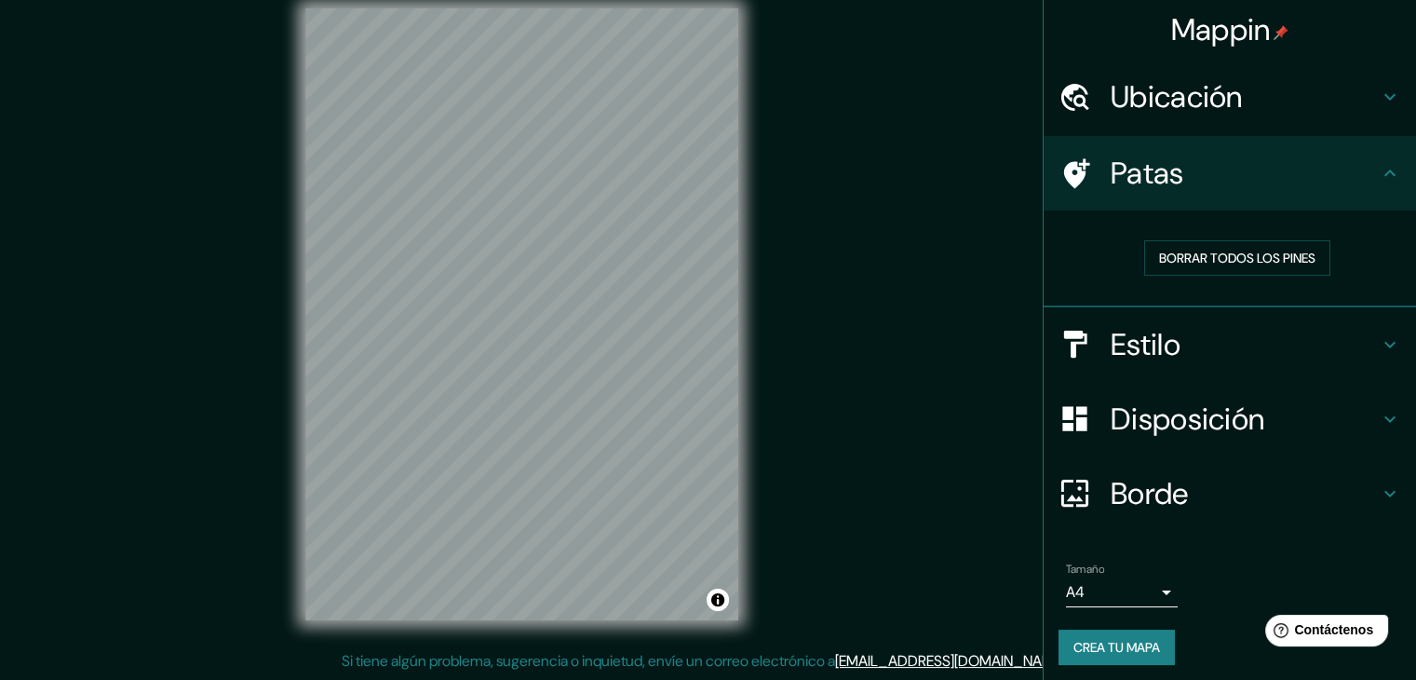
scroll to position [0, 0]
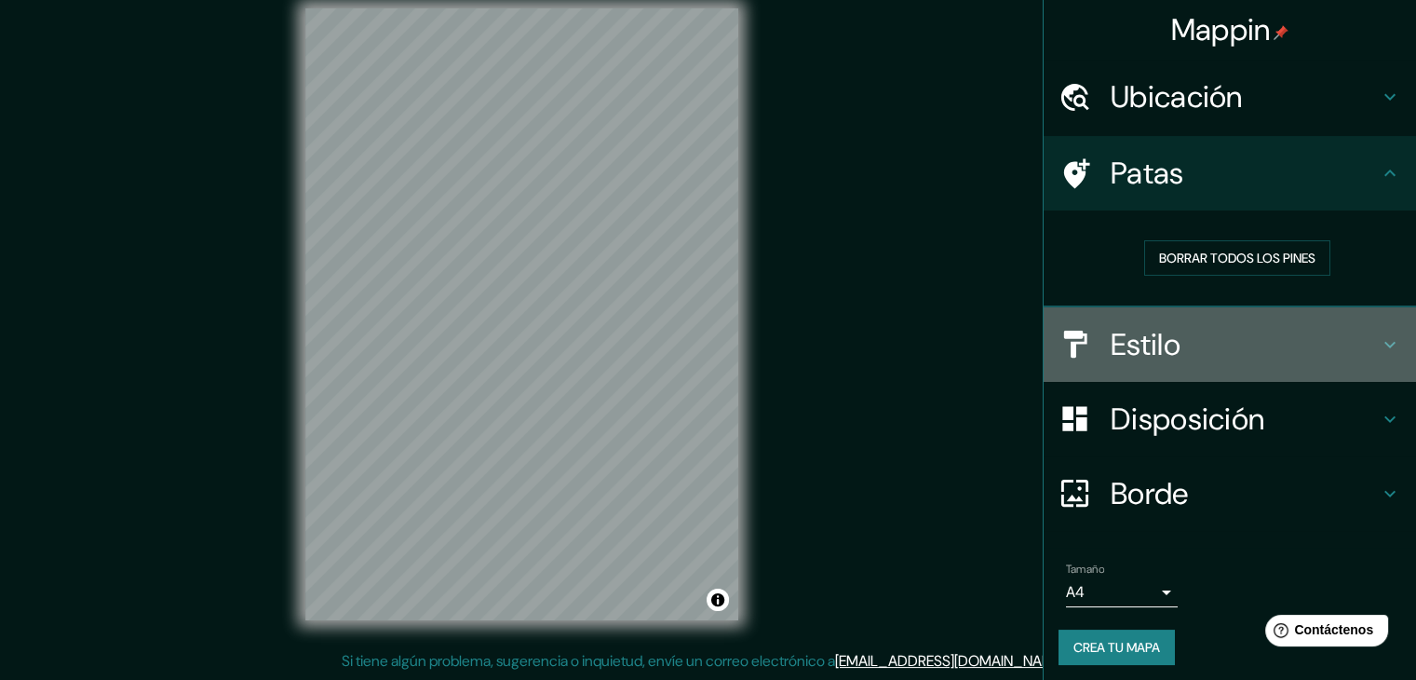
click at [1215, 340] on h4 "Estilo" at bounding box center [1245, 344] width 268 height 37
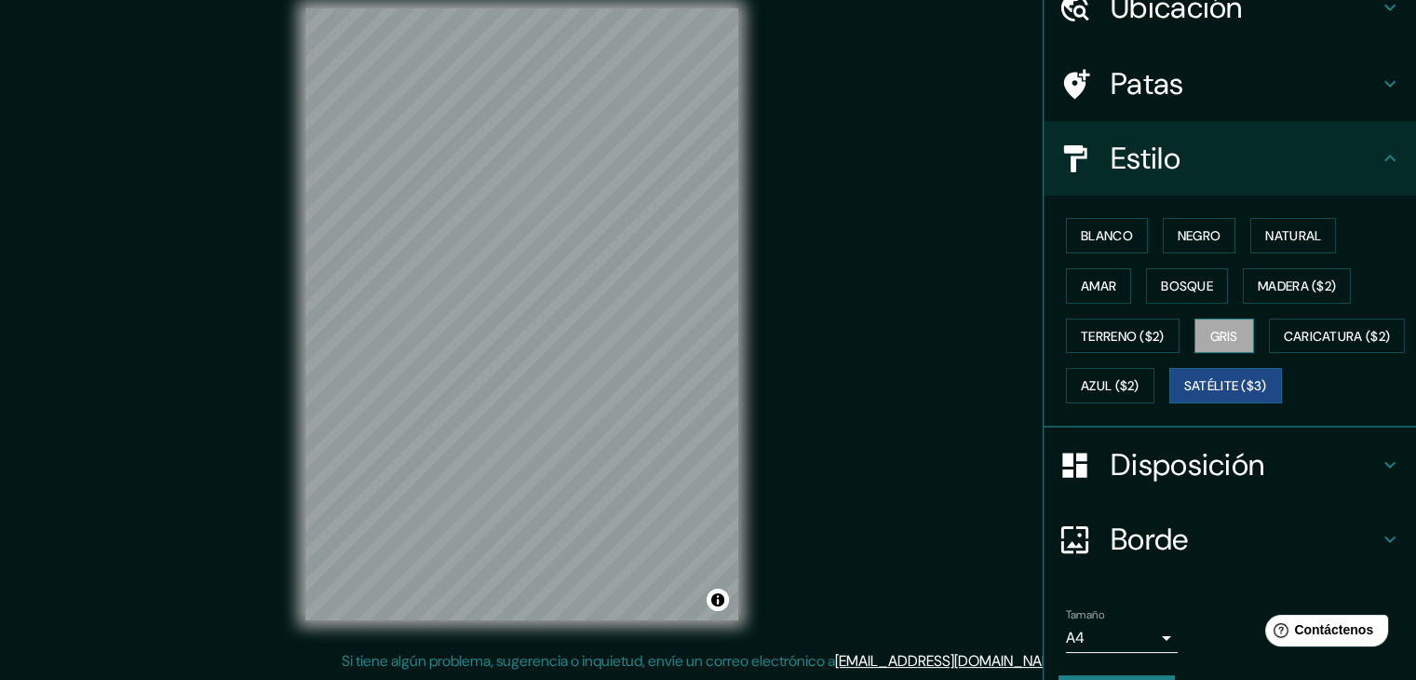
scroll to position [188, 0]
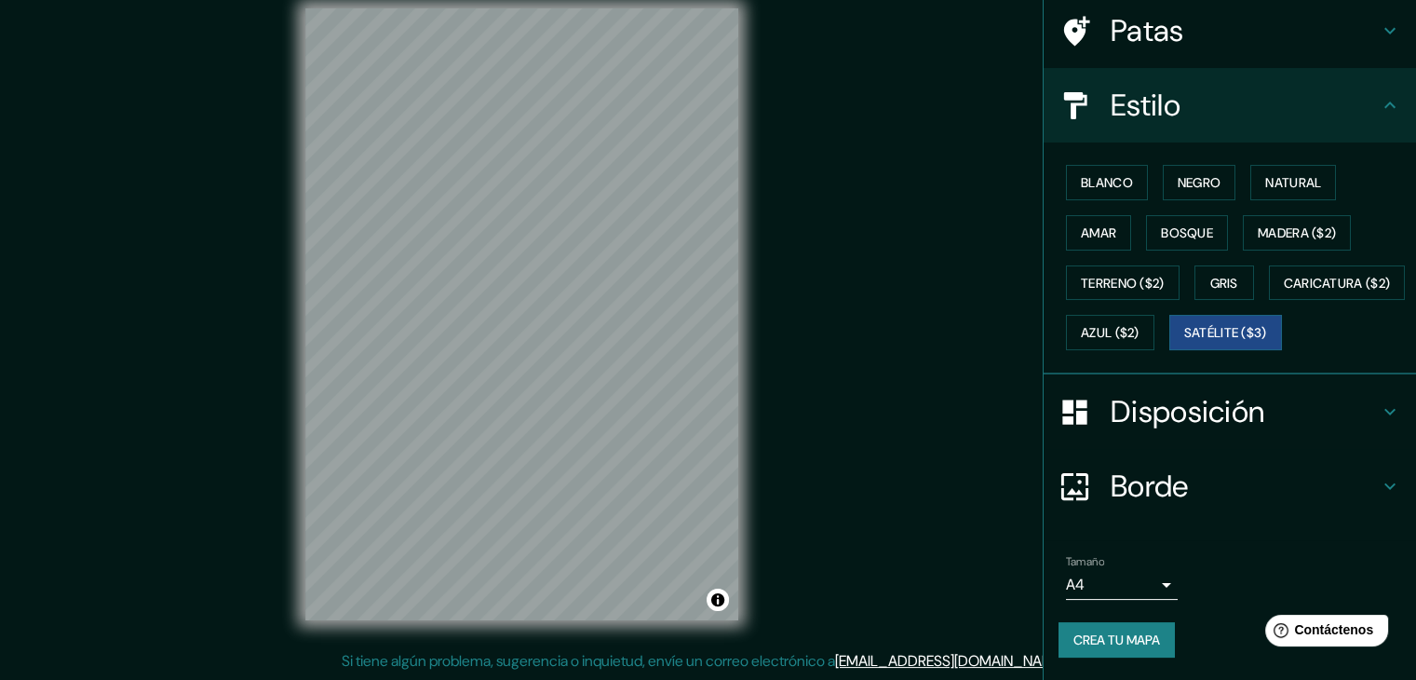
click at [1203, 427] on font "Disposición" at bounding box center [1188, 411] width 154 height 39
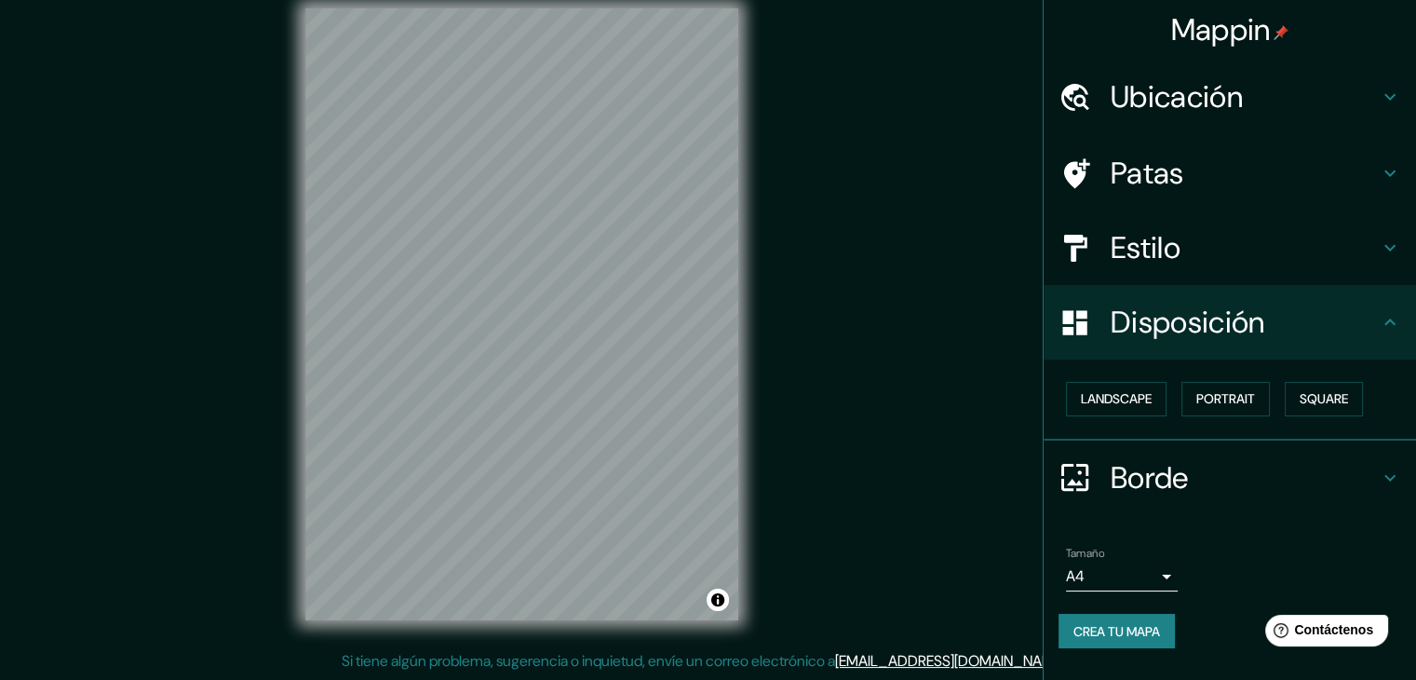
scroll to position [0, 0]
click at [1189, 465] on font "Borde" at bounding box center [1150, 478] width 78 height 39
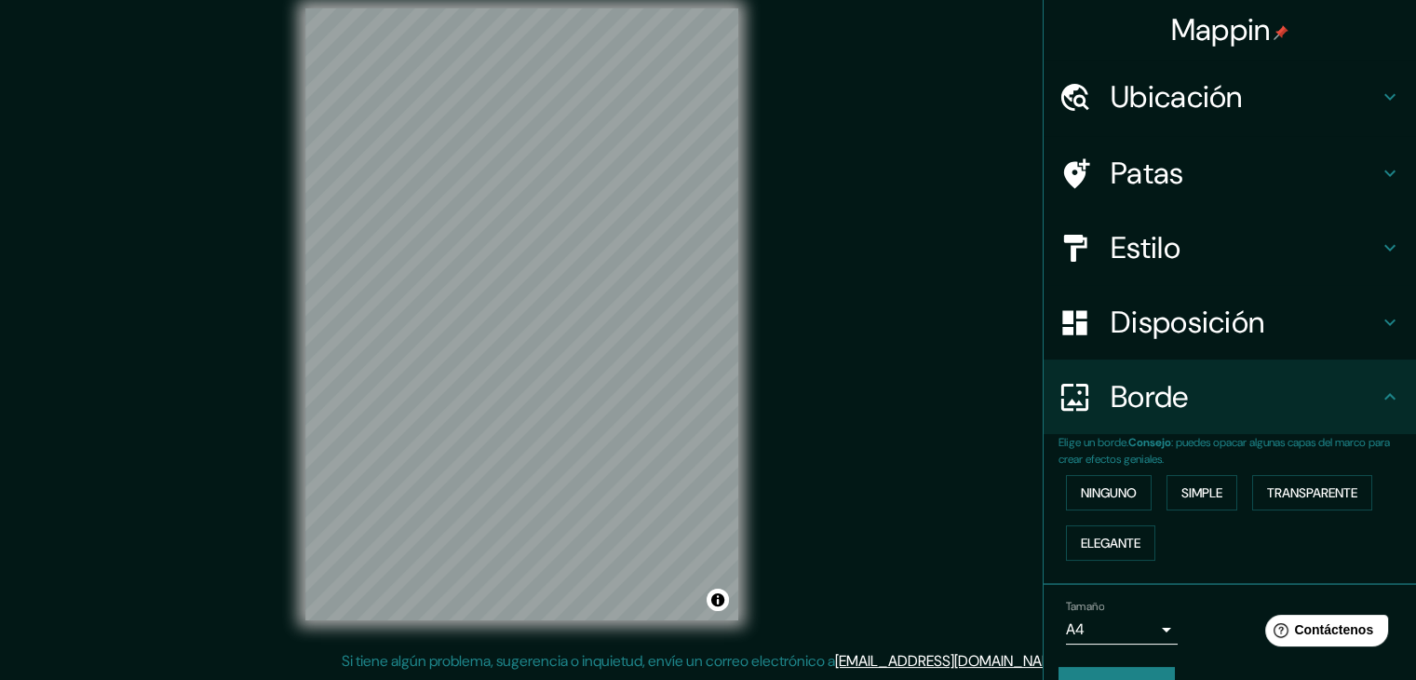
scroll to position [42, 0]
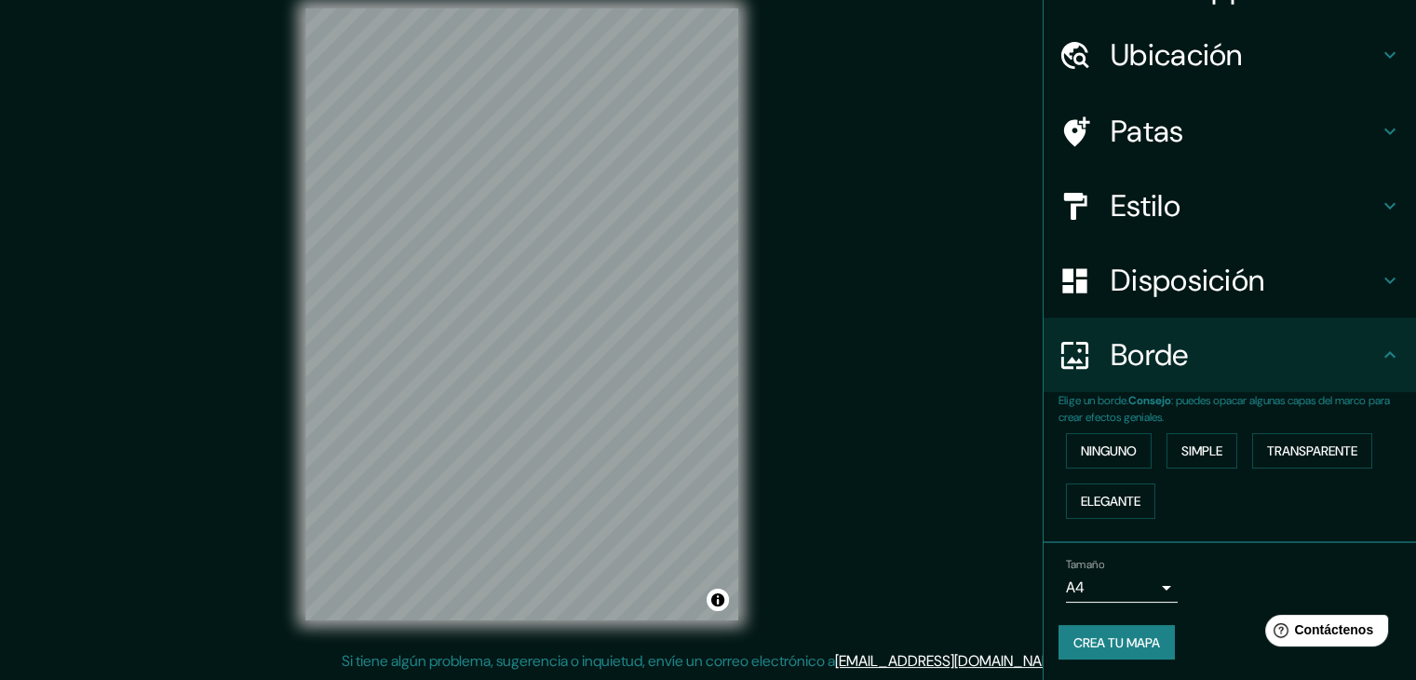
click at [1192, 344] on h4 "Borde" at bounding box center [1245, 354] width 268 height 37
click at [1132, 202] on font "Estilo" at bounding box center [1146, 205] width 70 height 39
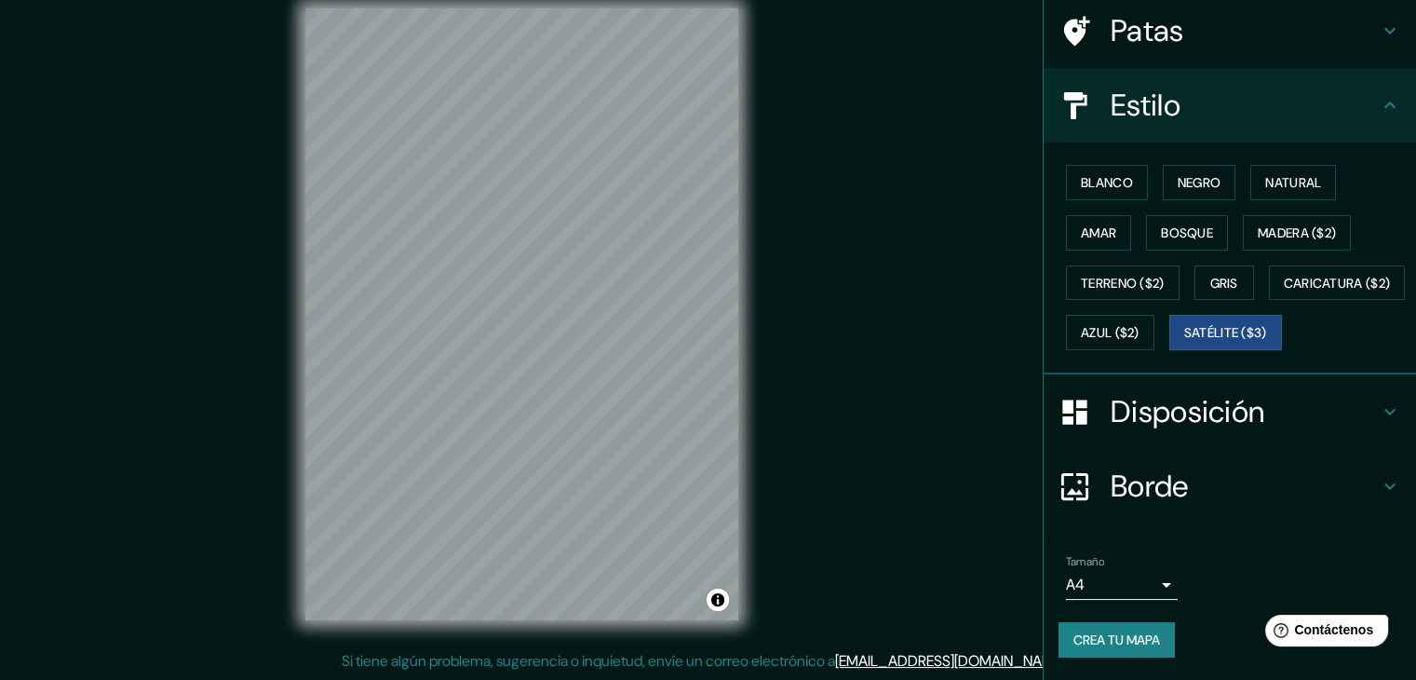
scroll to position [188, 0]
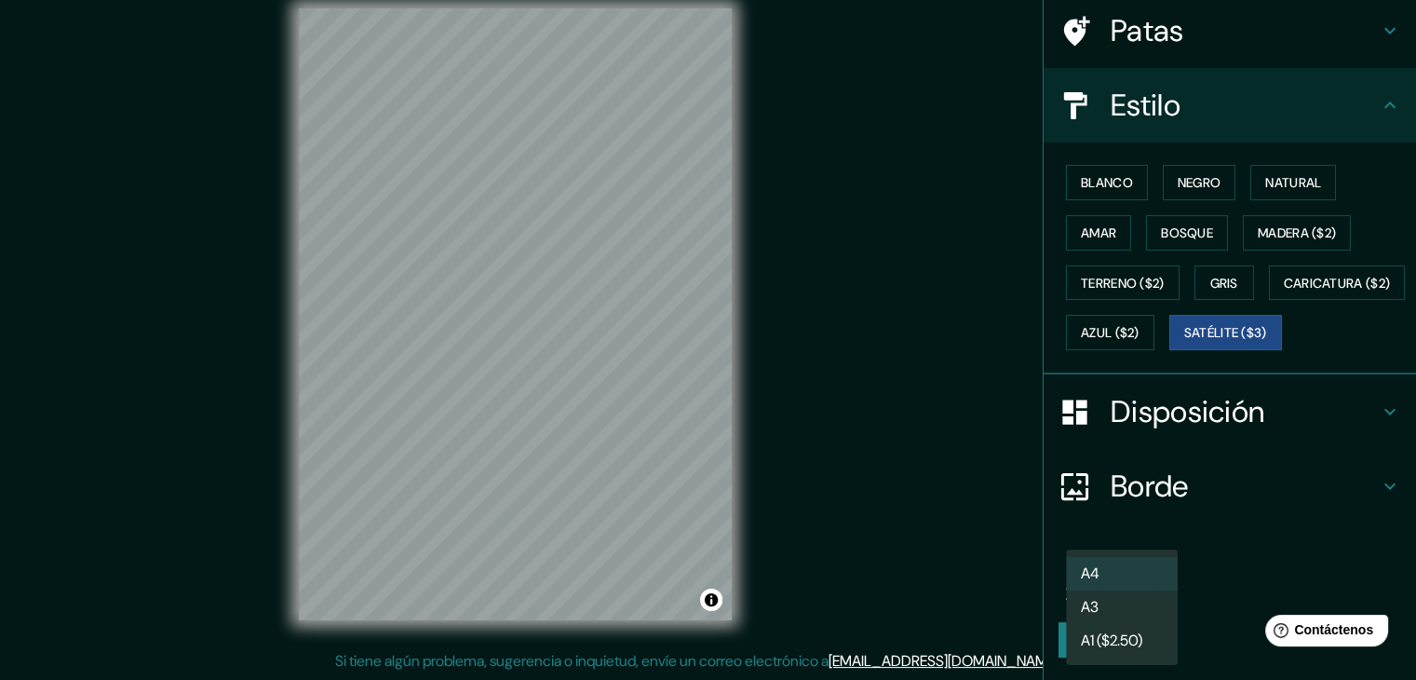
click at [1127, 578] on body "Mappin Ubicación [STREET_ADDRESS][PERSON_NAME][PERSON_NAME] [GEOGRAPHIC_DATA] E…" at bounding box center [708, 319] width 1416 height 680
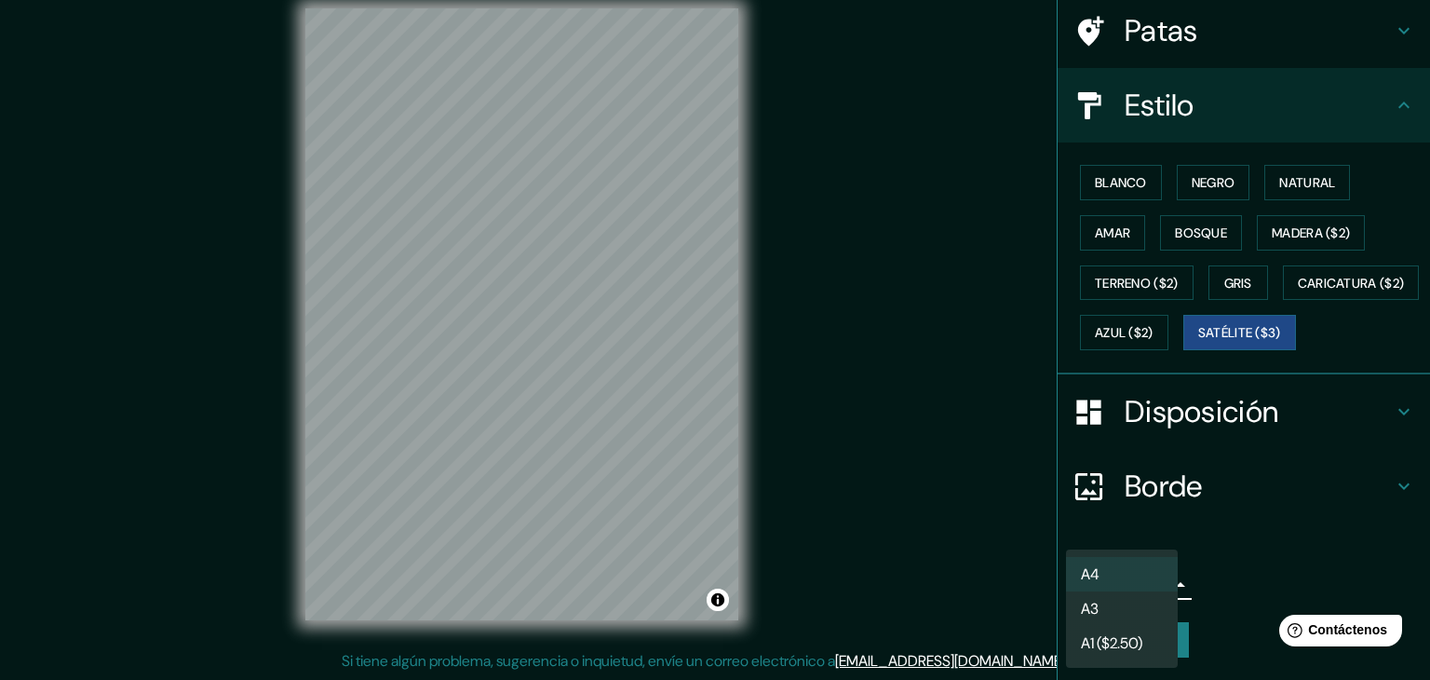
click at [1099, 600] on font "A3" at bounding box center [1090, 609] width 18 height 20
type input "a4"
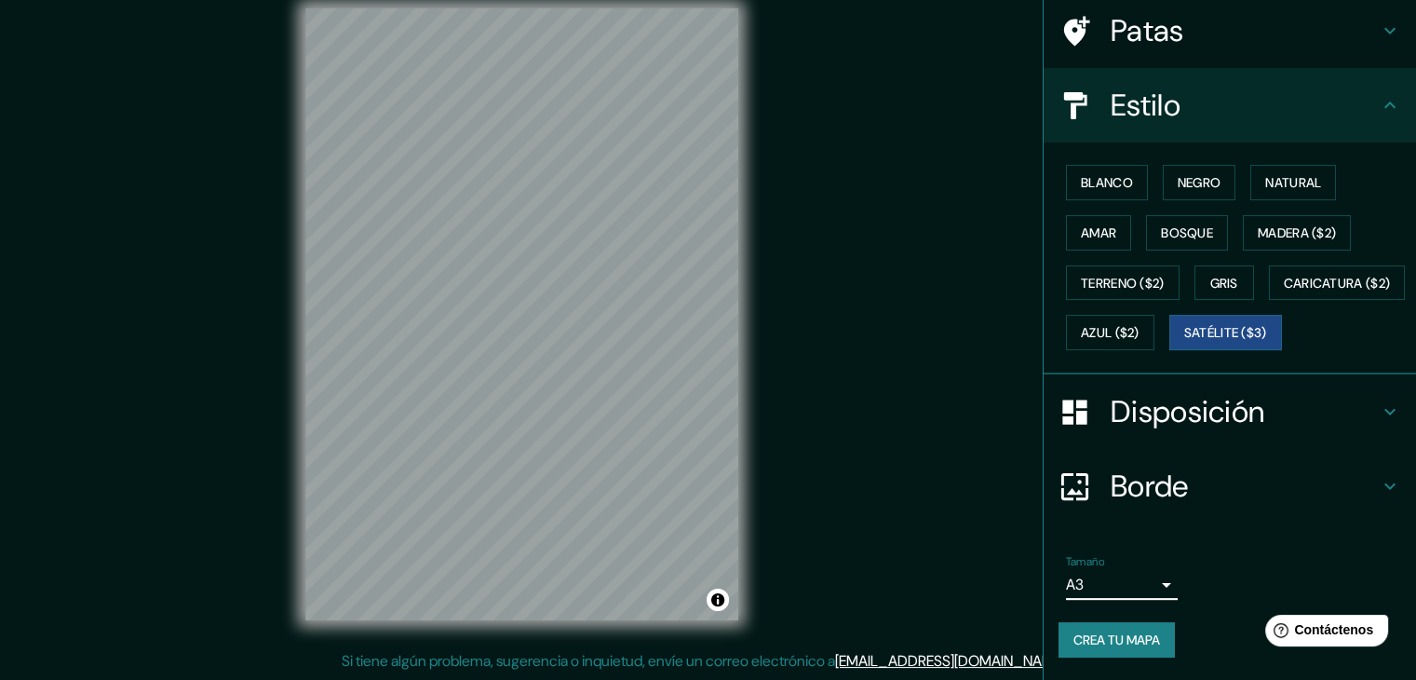
click at [1090, 632] on font "Crea tu mapa" at bounding box center [1116, 639] width 87 height 17
click at [119, 205] on div "Mappin Ubicación [STREET_ADDRESS][PERSON_NAME][PERSON_NAME] [GEOGRAPHIC_DATA] E…" at bounding box center [708, 329] width 1416 height 701
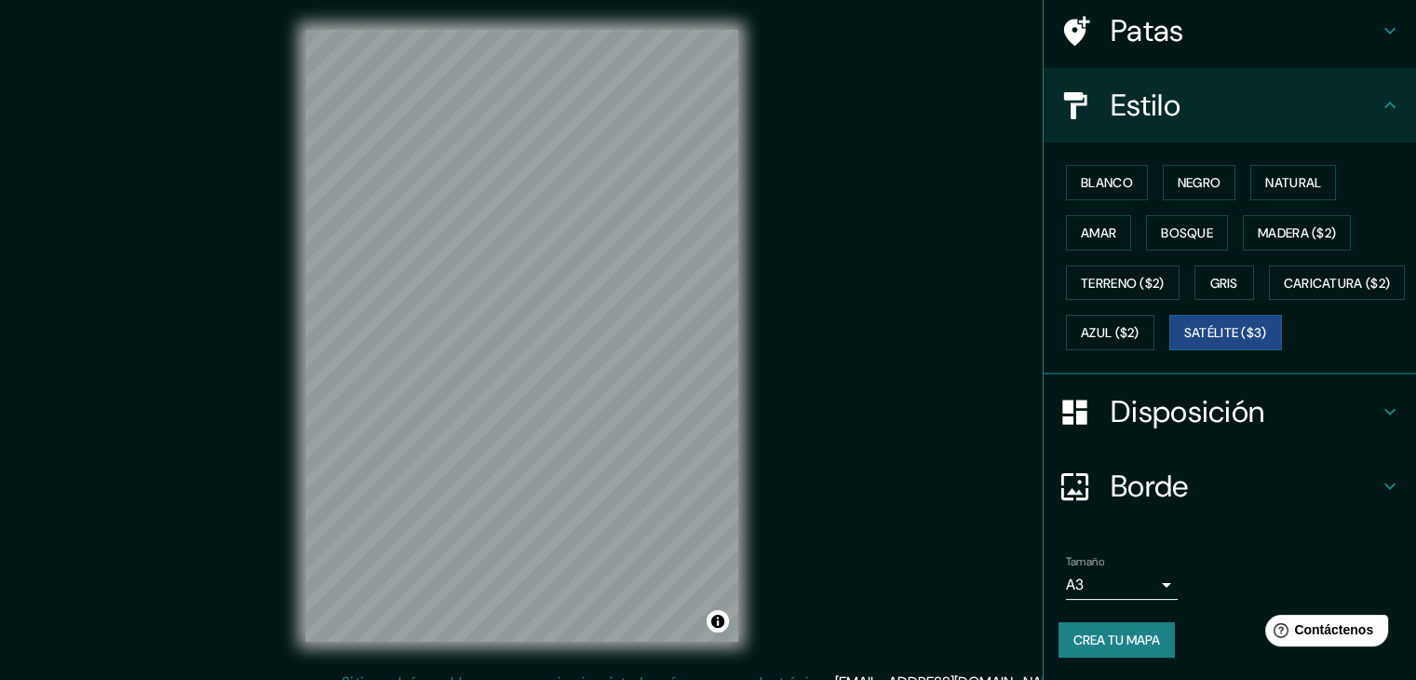
scroll to position [21, 0]
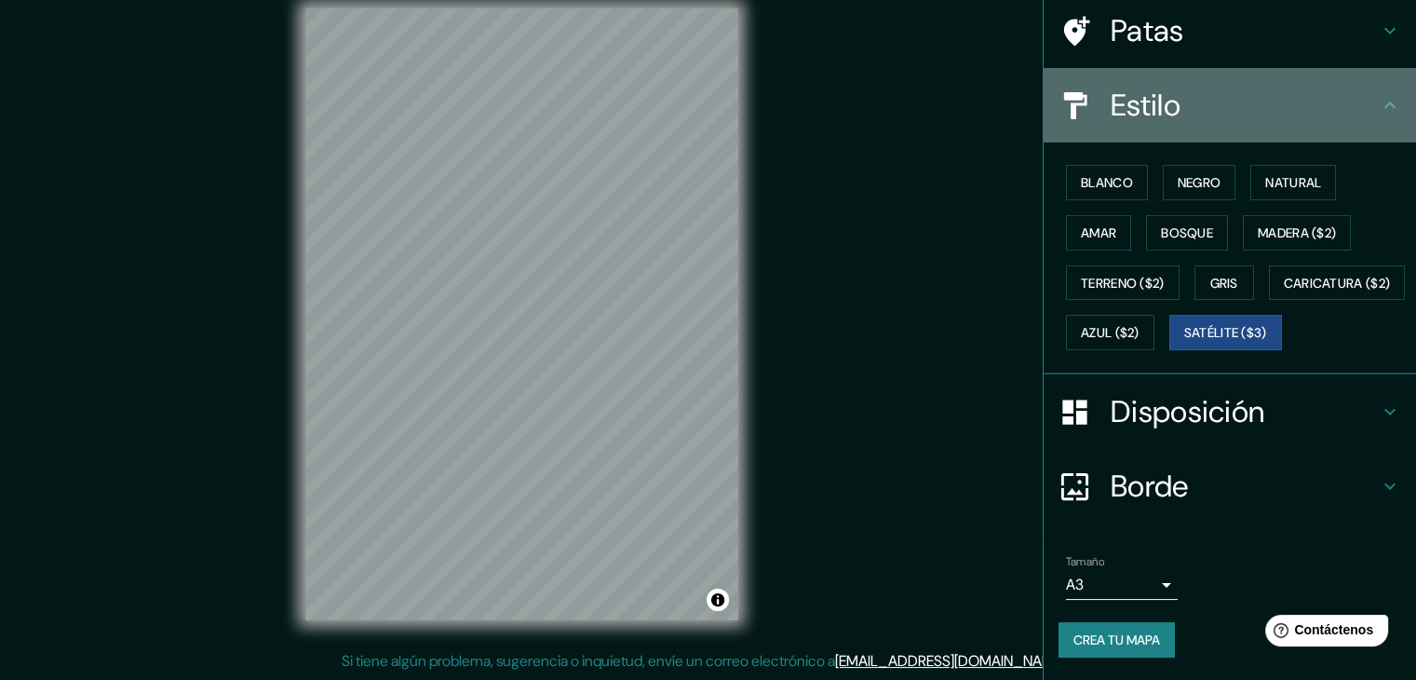
click at [1379, 94] on icon at bounding box center [1390, 105] width 22 height 22
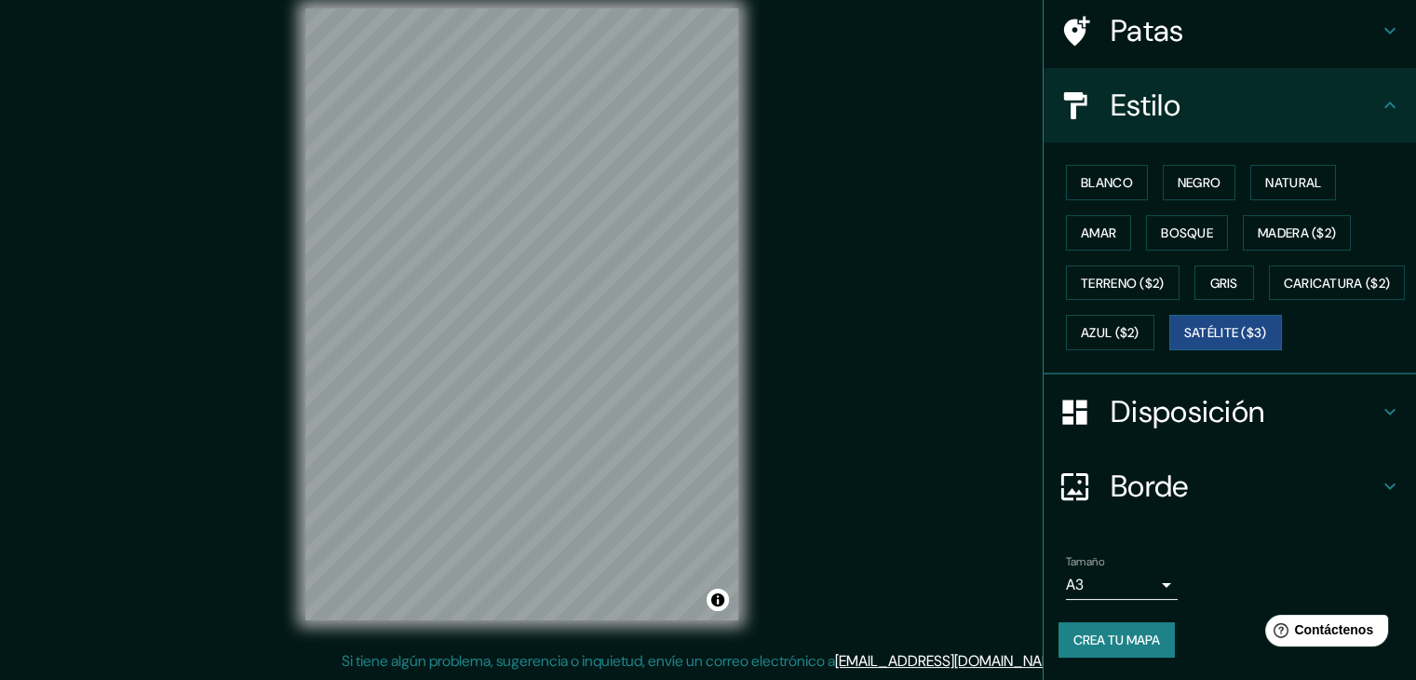
click at [1195, 419] on font "Disposición" at bounding box center [1188, 411] width 154 height 39
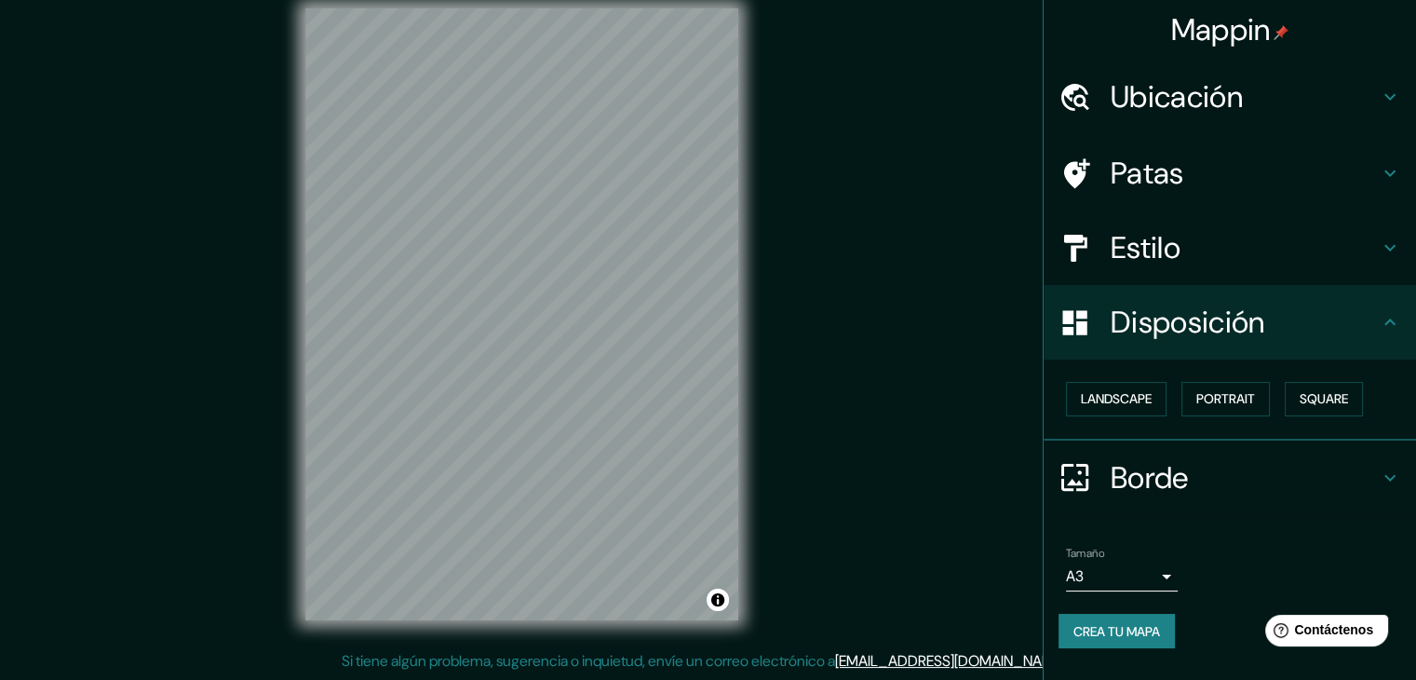
scroll to position [0, 0]
click at [1300, 396] on font "Cuadrado" at bounding box center [1305, 399] width 69 height 17
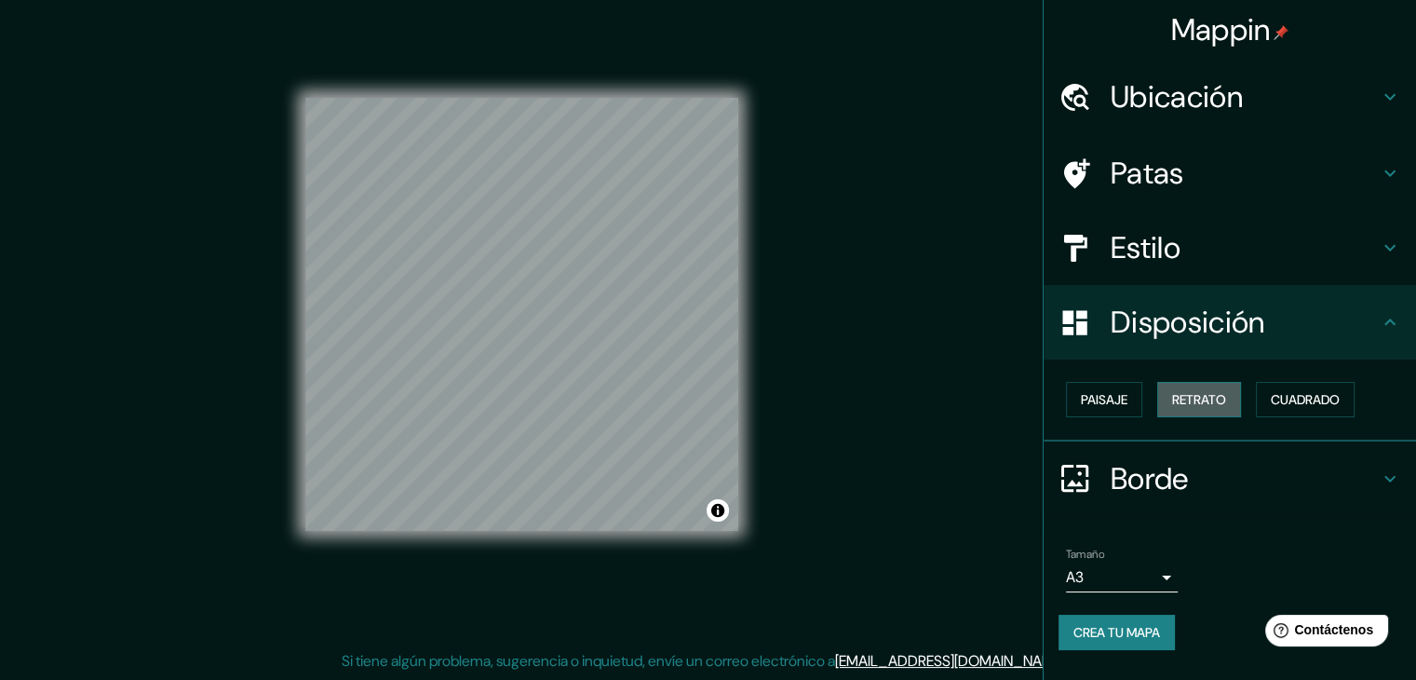
click at [1219, 396] on font "Retrato" at bounding box center [1199, 399] width 54 height 17
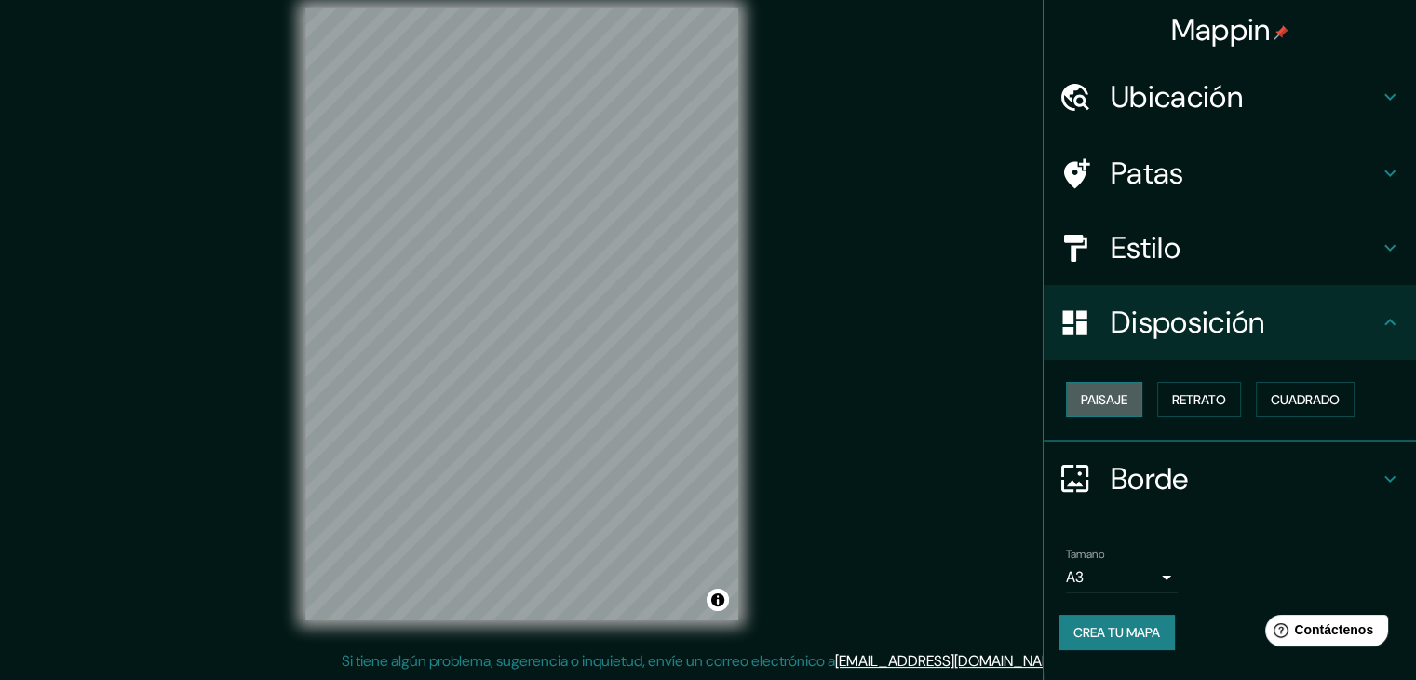
click at [1125, 394] on font "Paisaje" at bounding box center [1104, 399] width 47 height 17
